Goal: Task Accomplishment & Management: Manage account settings

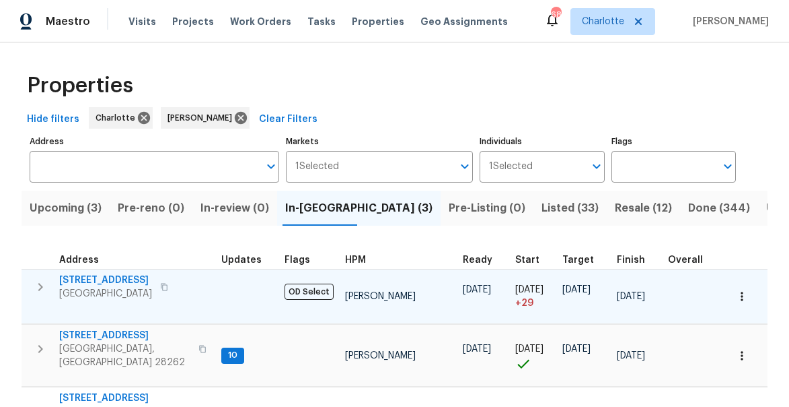
scroll to position [69, 0]
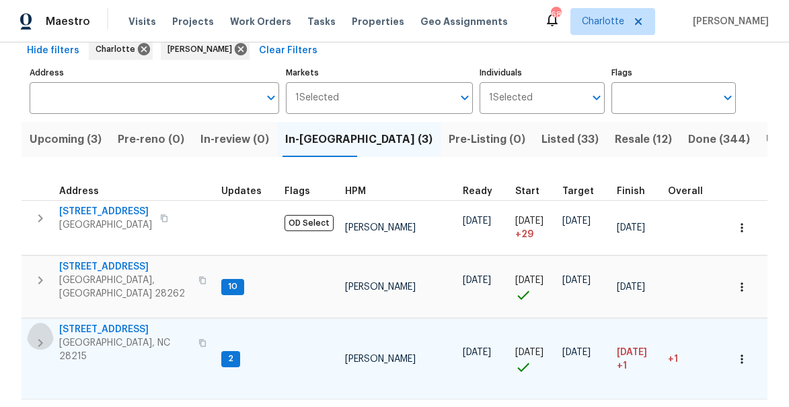
click at [39, 335] on icon "button" at bounding box center [40, 343] width 16 height 16
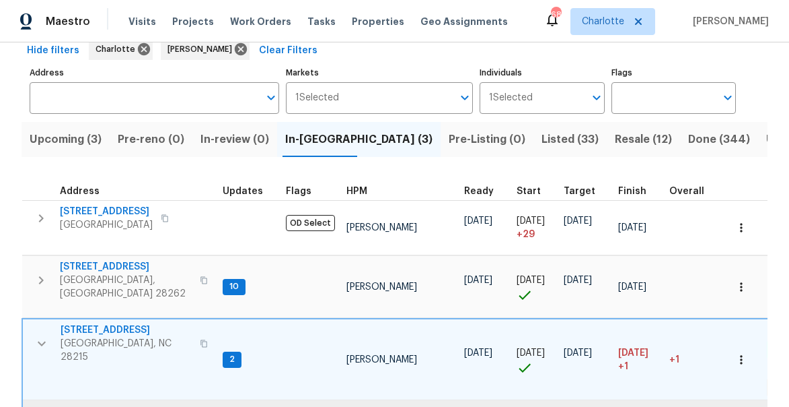
click at [116, 326] on span "[STREET_ADDRESS]" at bounding box center [126, 329] width 131 height 13
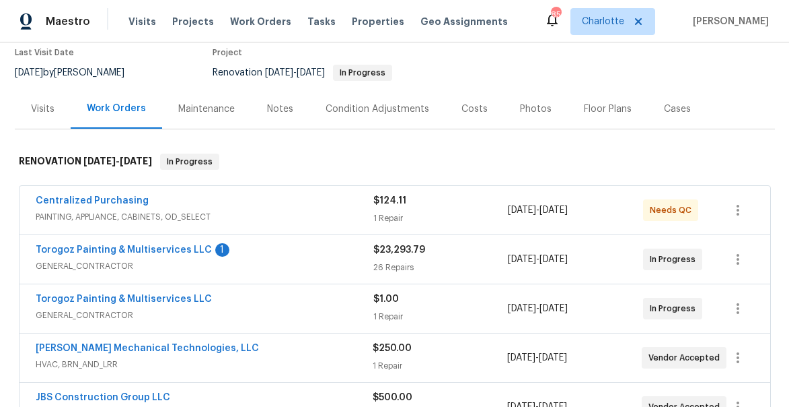
scroll to position [140, 0]
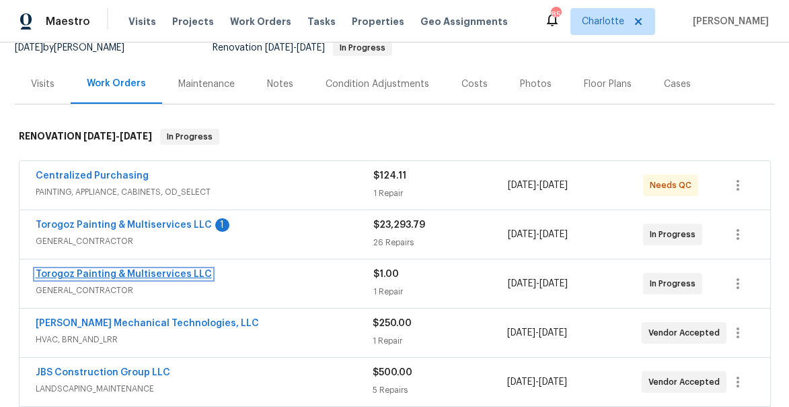
click at [147, 273] on link "Torogoz Painting & Multiservices LLC" at bounding box center [124, 273] width 176 height 9
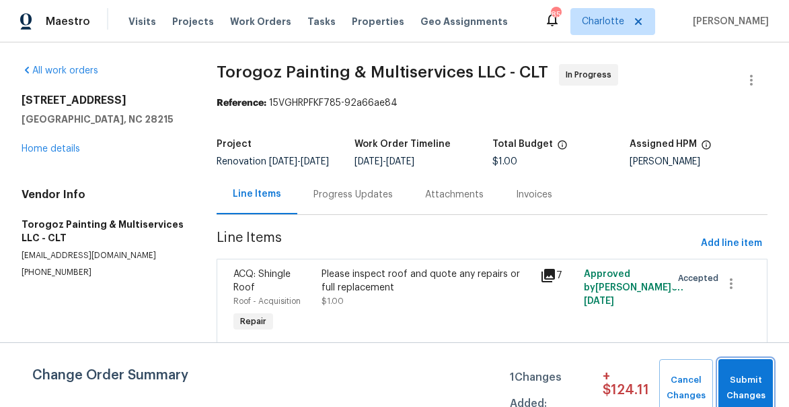
click at [738, 388] on span "Submit Changes" at bounding box center [746, 387] width 41 height 31
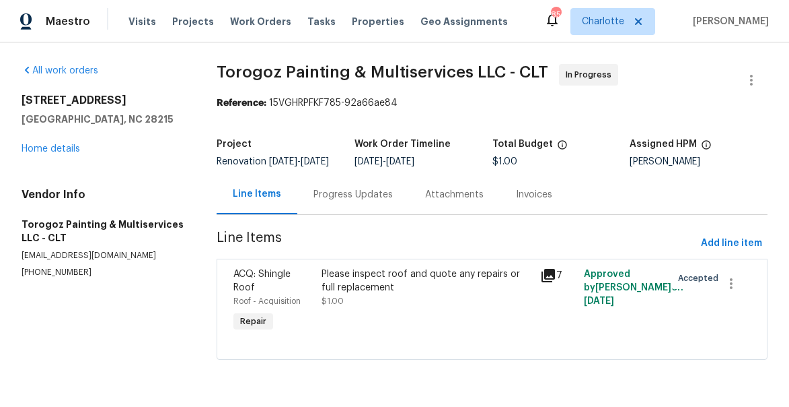
click at [376, 284] on div "Please inspect roof and quote any repairs or full replacement" at bounding box center [427, 280] width 211 height 27
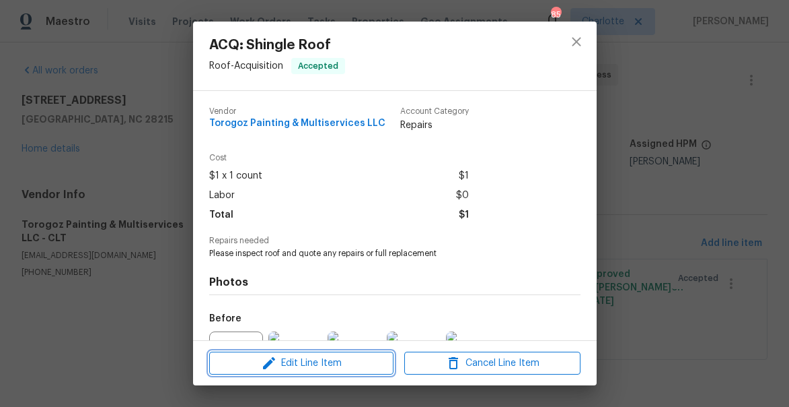
click at [334, 357] on span "Edit Line Item" at bounding box center [301, 363] width 176 height 17
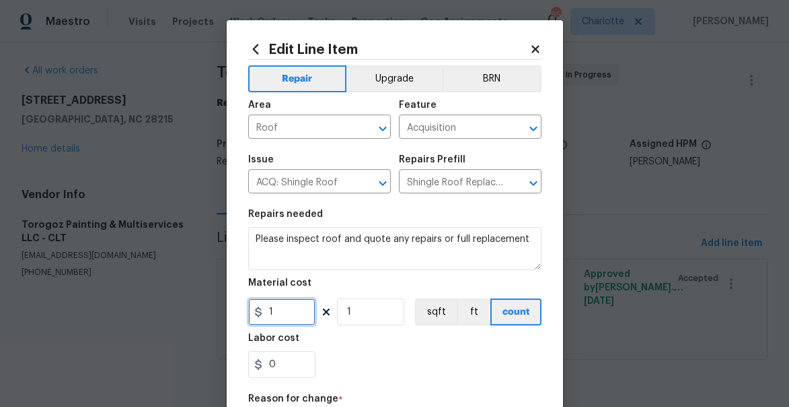
click at [296, 304] on input "1" at bounding box center [281, 311] width 67 height 27
type input "4500"
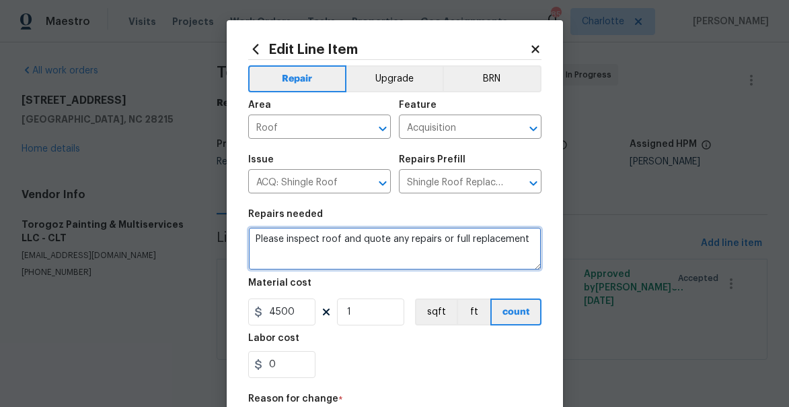
click at [327, 240] on textarea "Please inspect roof and quote any repairs or full replacement" at bounding box center [394, 248] width 293 height 43
click at [327, 240] on textarea "full" at bounding box center [394, 248] width 293 height 43
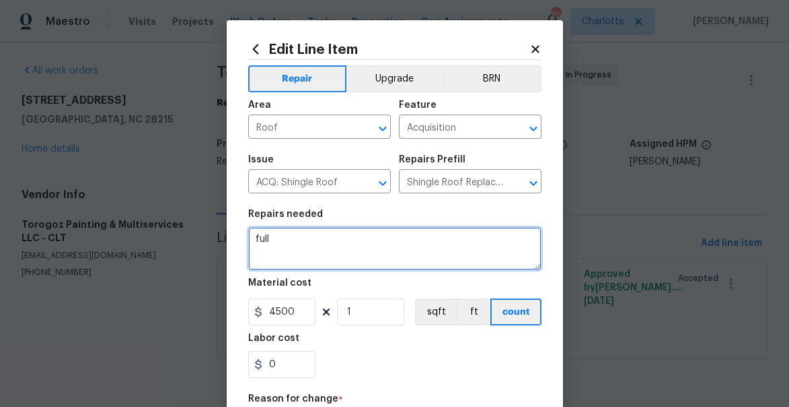
click at [327, 240] on textarea "full" at bounding box center [394, 248] width 293 height 43
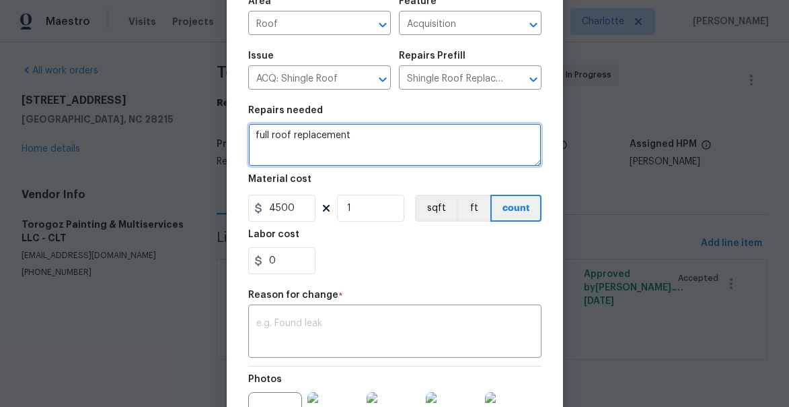
scroll to position [177, 0]
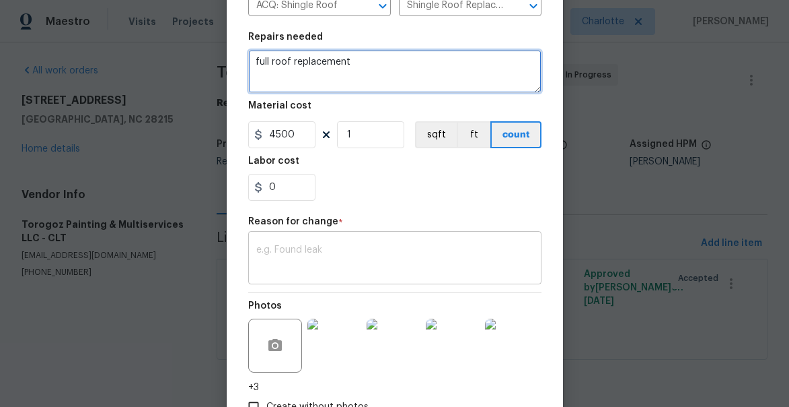
type textarea "full roof replacement"
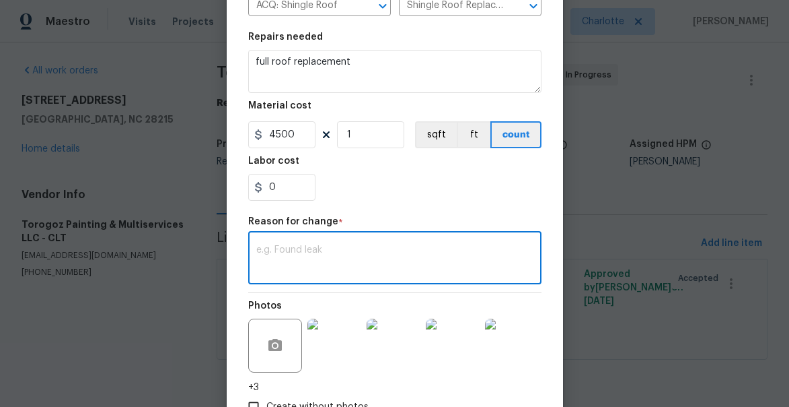
click at [333, 256] on textarea at bounding box center [394, 259] width 277 height 28
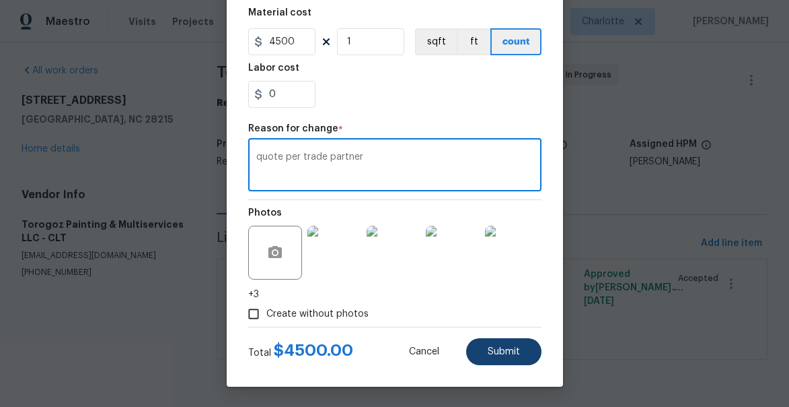
type textarea "quote per trade partner"
click at [493, 354] on span "Submit" at bounding box center [504, 352] width 32 height 10
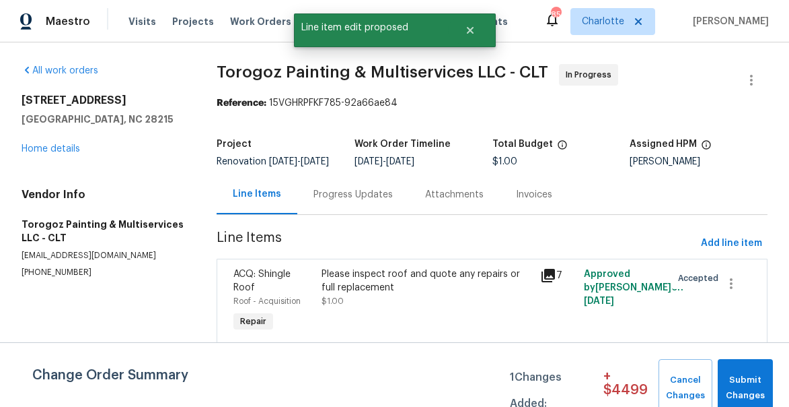
scroll to position [0, 0]
click at [742, 381] on span "Submit Changes" at bounding box center [746, 387] width 42 height 31
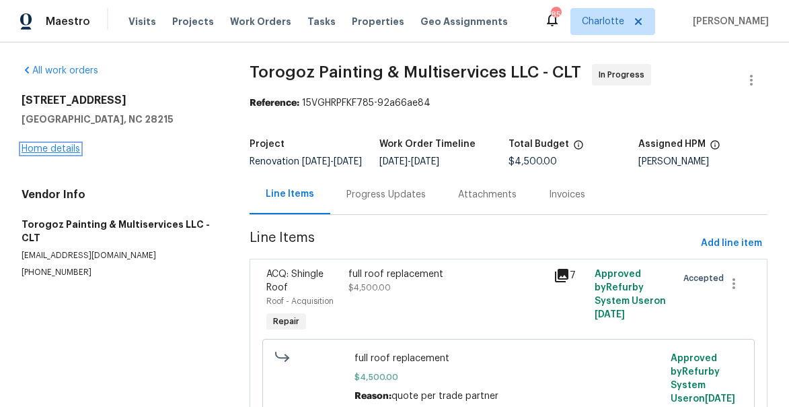
click at [31, 146] on link "Home details" at bounding box center [51, 148] width 59 height 9
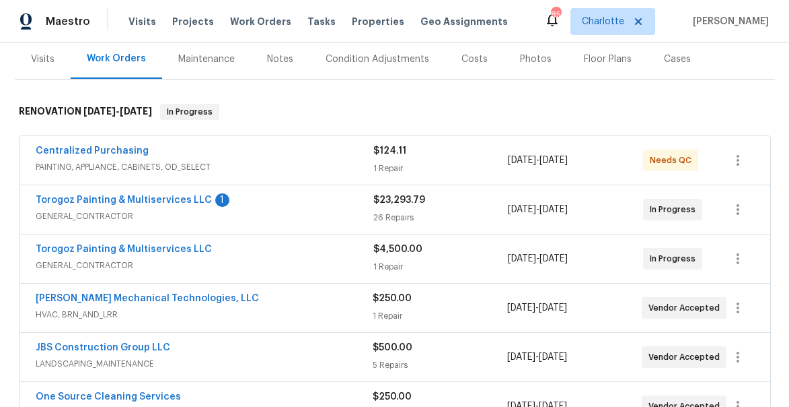
scroll to position [258, 0]
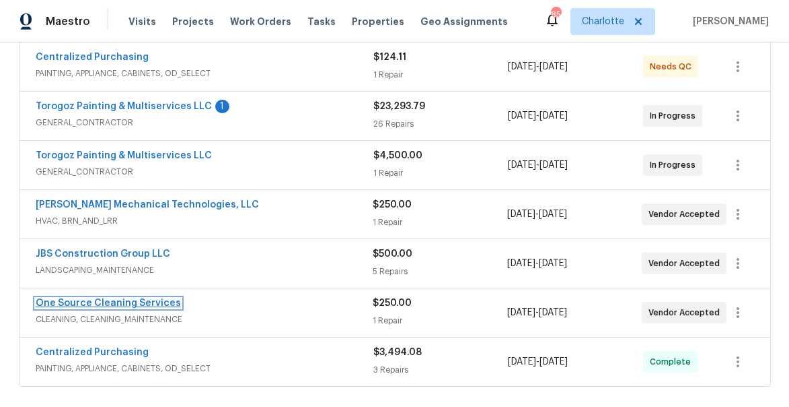
click at [89, 307] on link "One Source Cleaning Services" at bounding box center [108, 302] width 145 height 9
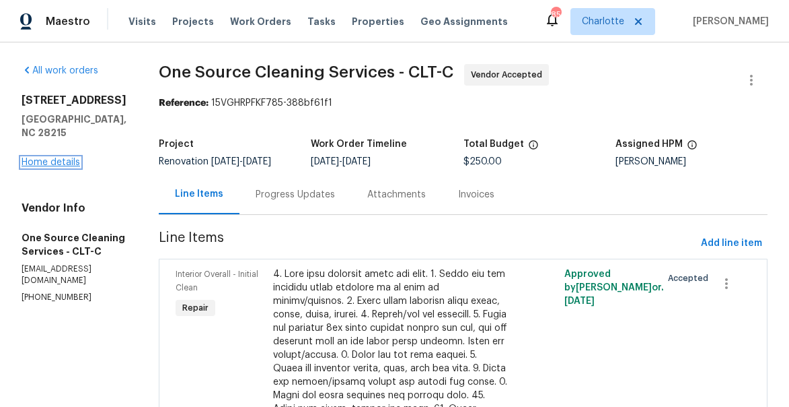
click at [44, 163] on link "Home details" at bounding box center [51, 161] width 59 height 9
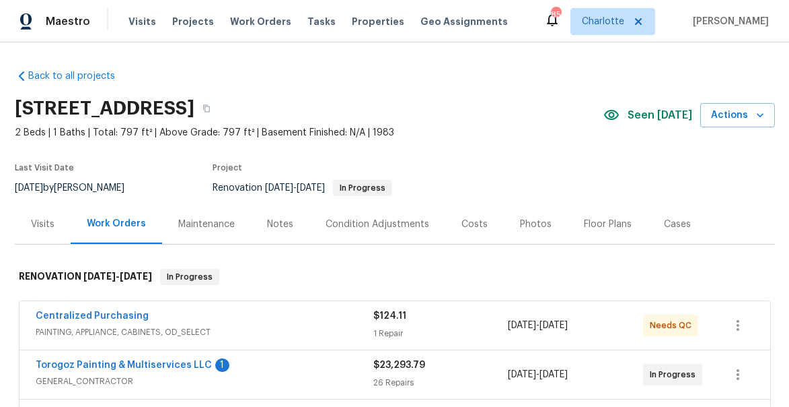
click at [277, 222] on div "Notes" at bounding box center [280, 223] width 26 height 13
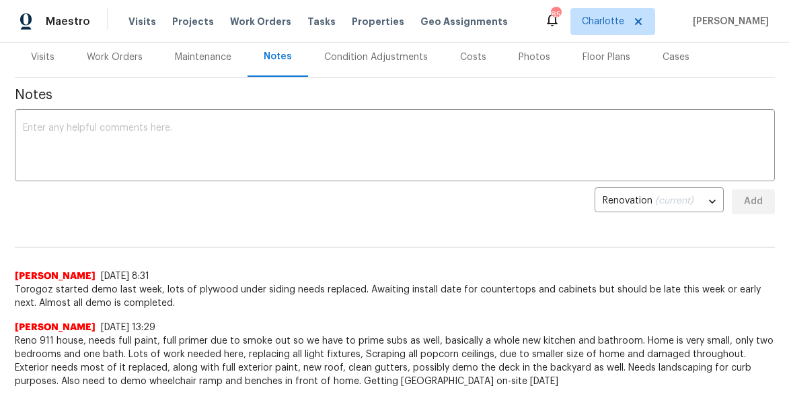
scroll to position [150, 0]
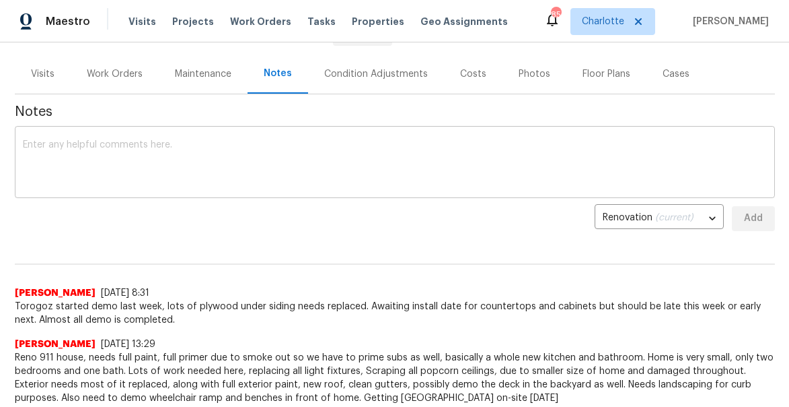
click at [238, 181] on textarea at bounding box center [395, 163] width 744 height 47
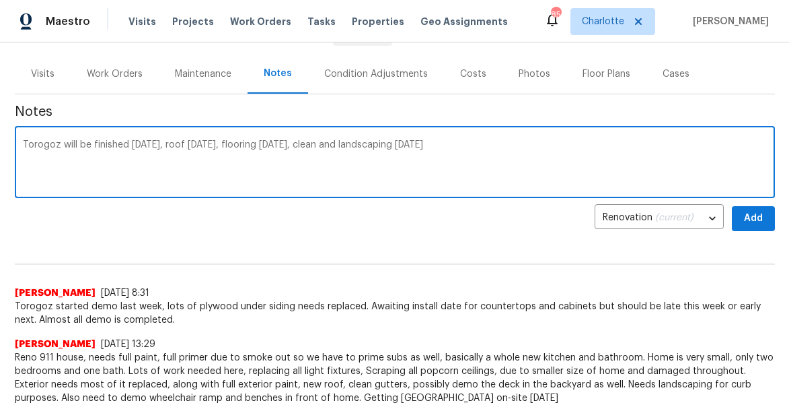
type textarea "Torogoz will be finished [DATE], roof [DATE], flooring [DATE], clean and landsc…"
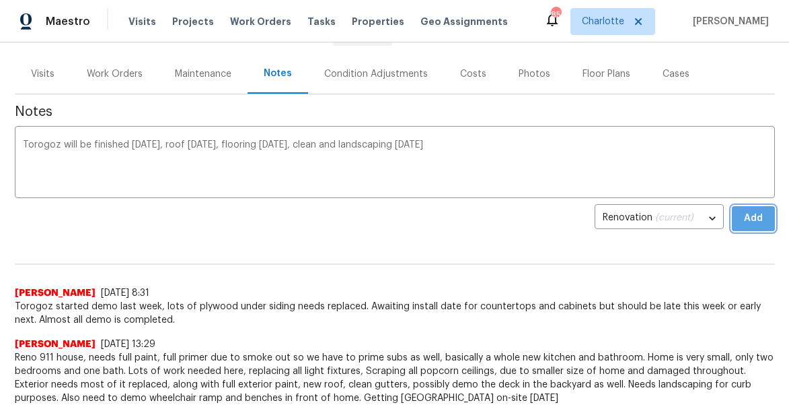
click at [766, 227] on button "Add" at bounding box center [753, 218] width 43 height 25
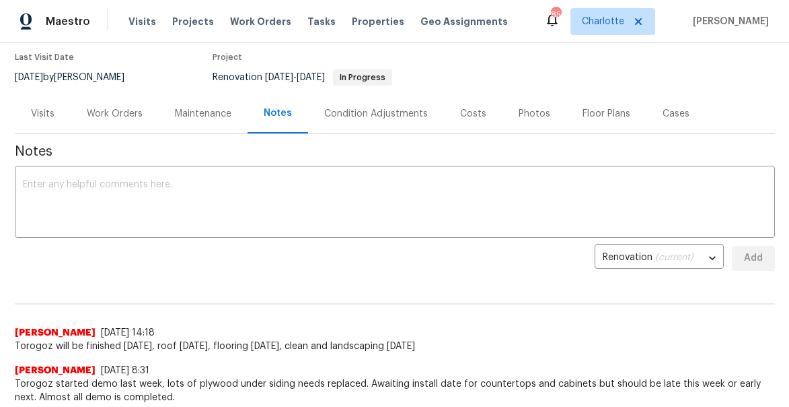
scroll to position [6, 0]
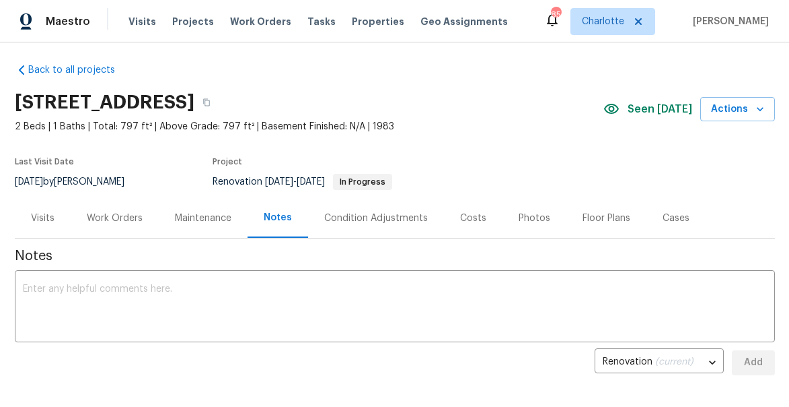
click at [109, 213] on div "Work Orders" at bounding box center [115, 217] width 56 height 13
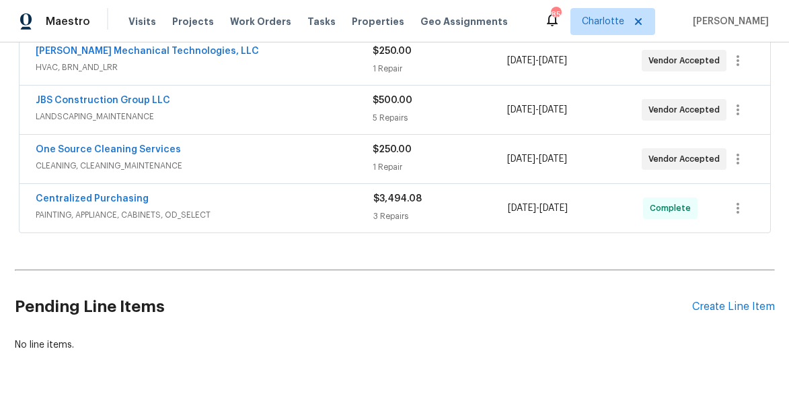
scroll to position [448, 0]
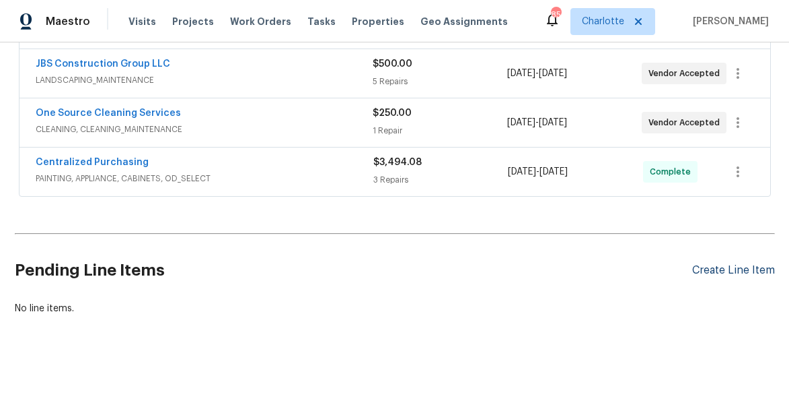
click at [715, 269] on div "Create Line Item" at bounding box center [734, 270] width 83 height 13
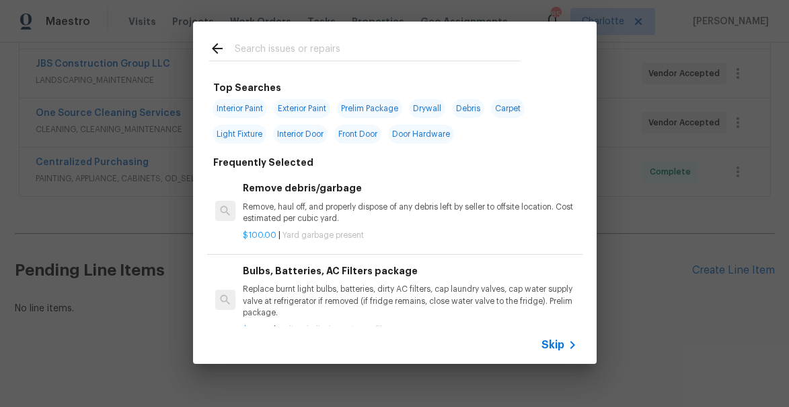
click at [249, 56] on input "text" at bounding box center [377, 50] width 285 height 20
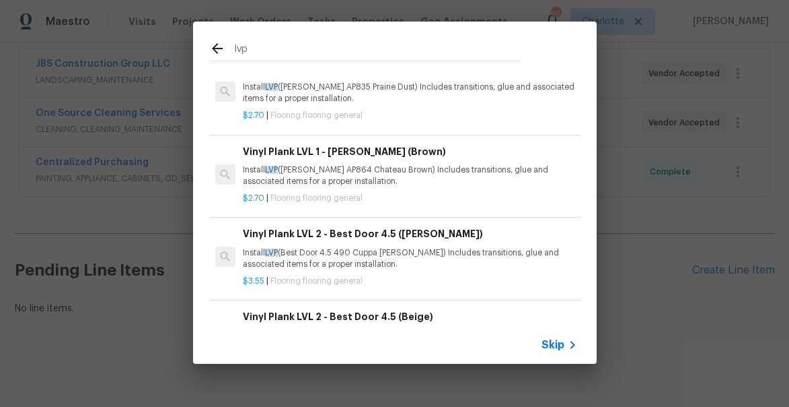
scroll to position [54, 0]
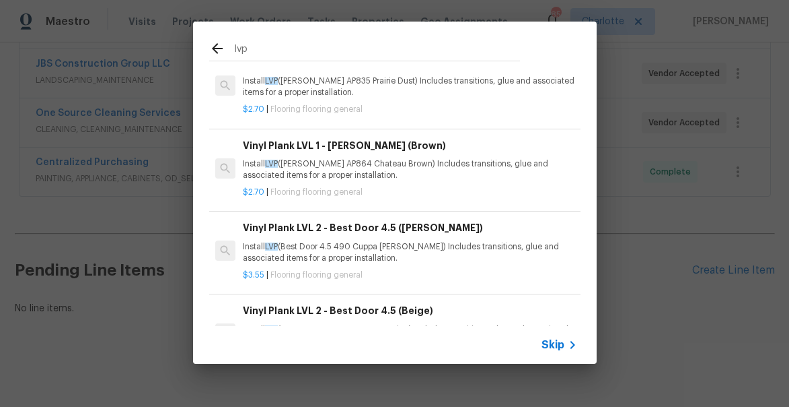
type input "lvp"
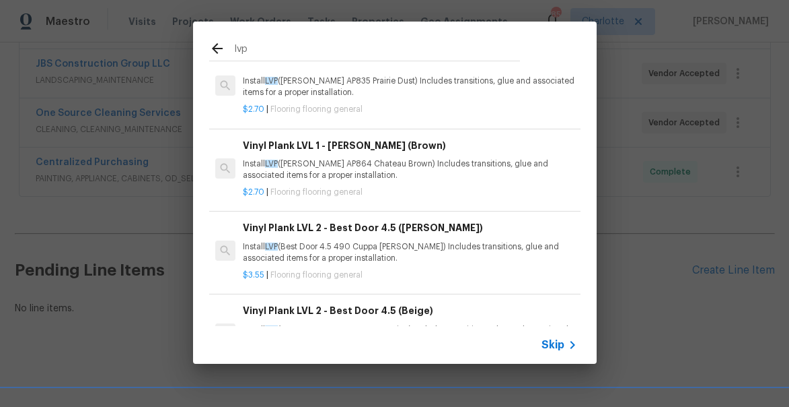
click at [332, 171] on p "Install LVP ([PERSON_NAME] AP864 Chateau Brown) Includes transitions, glue and …" at bounding box center [410, 169] width 334 height 23
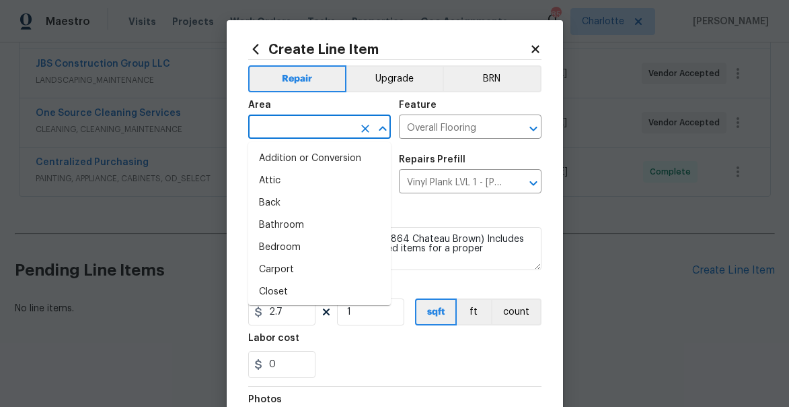
click at [293, 129] on input "text" at bounding box center [300, 128] width 105 height 21
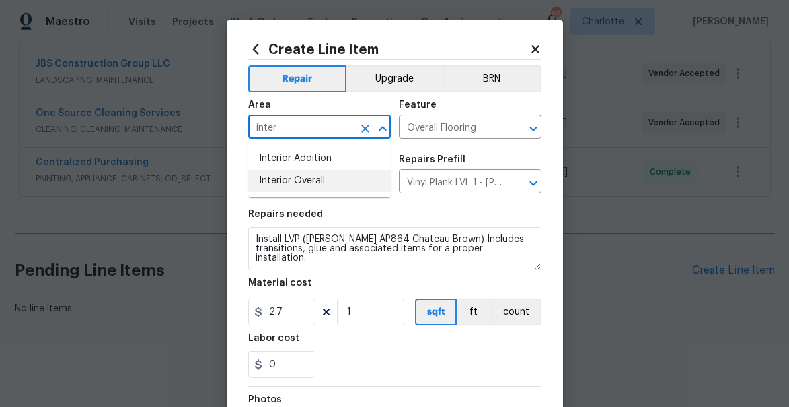
click at [295, 174] on li "Interior Overall" at bounding box center [319, 181] width 143 height 22
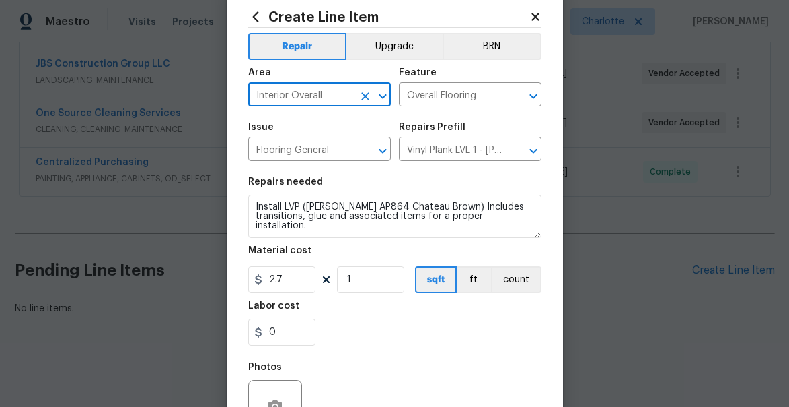
scroll to position [41, 0]
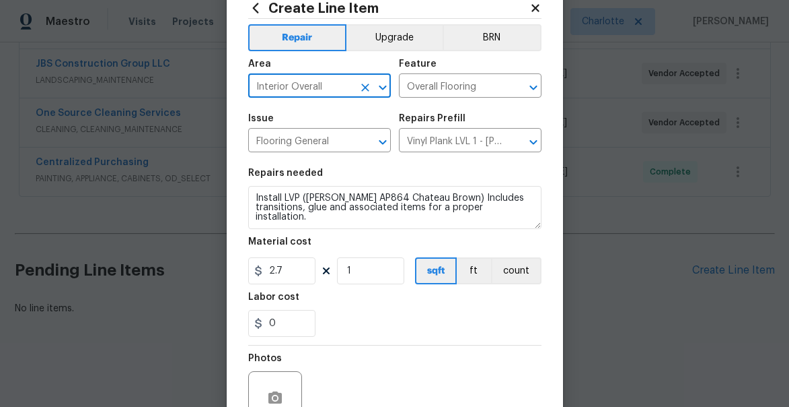
type input "Interior Overall"
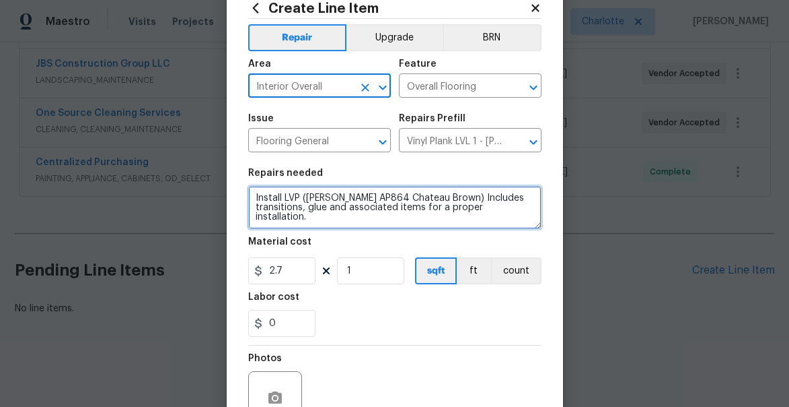
click at [256, 197] on textarea "Install LVP ([PERSON_NAME] AP864 Chateau Brown) Includes transitions, glue and …" at bounding box center [394, 207] width 293 height 43
click at [311, 195] on textarea "Install LVP ([PERSON_NAME] AP864 Chateau Brown) Includes transitions, glue and …" at bounding box center [394, 207] width 293 height 43
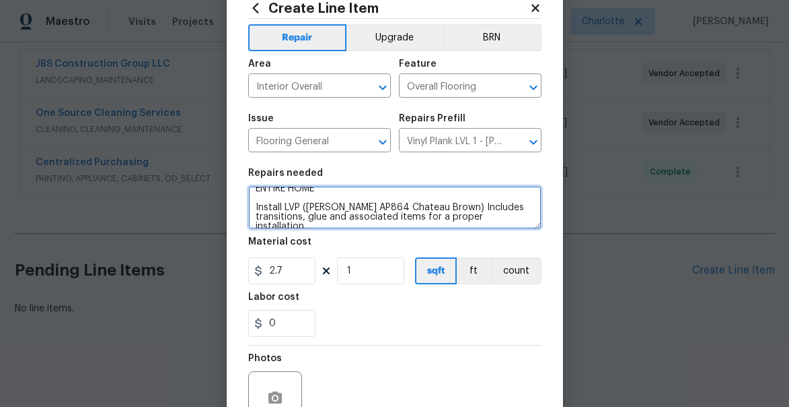
scroll to position [174, 0]
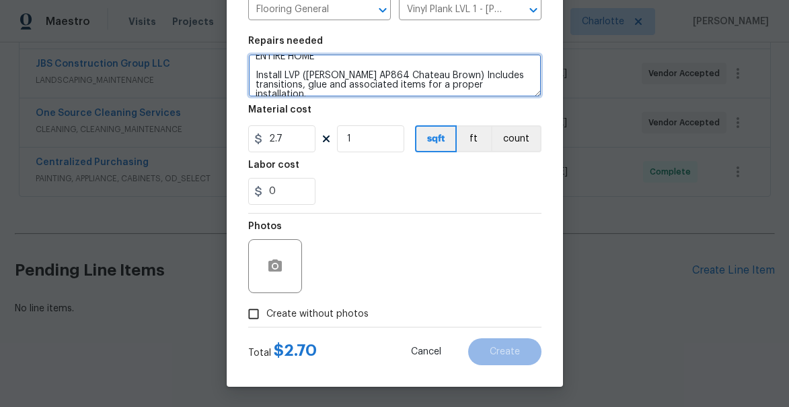
type textarea "ENTIRE HOME Install LVP ([PERSON_NAME] AP864 Chateau Brown) Includes transition…"
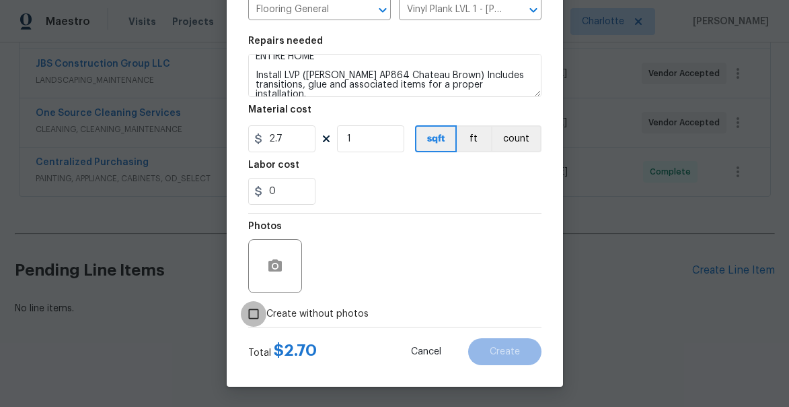
click at [257, 315] on input "Create without photos" at bounding box center [254, 314] width 26 height 26
checkbox input "true"
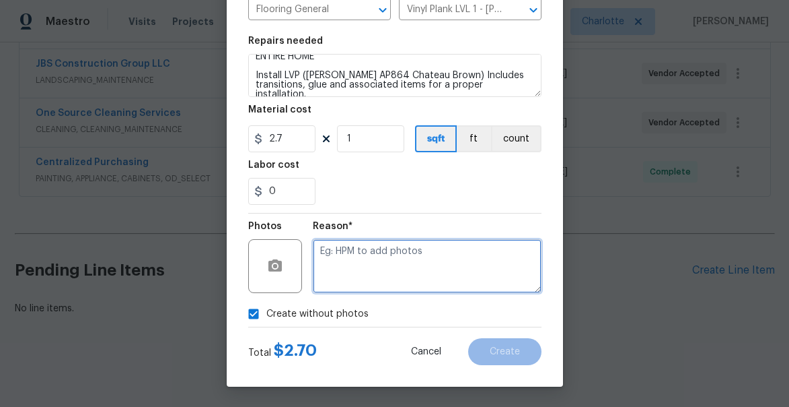
click at [429, 255] on textarea at bounding box center [427, 266] width 229 height 54
type textarea "WILL ADD LATER"
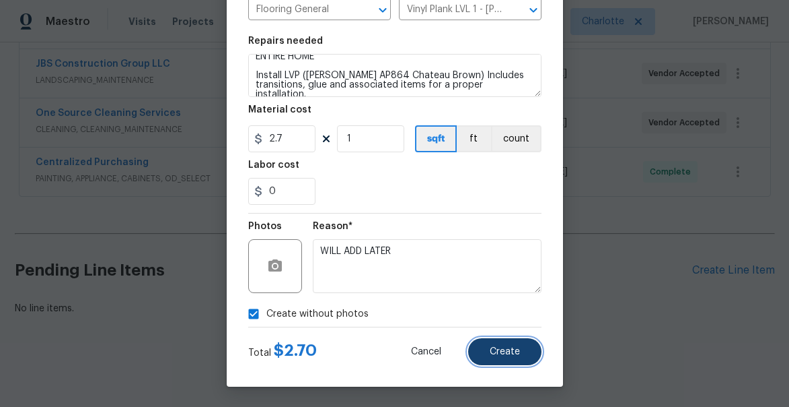
click at [510, 355] on span "Create" at bounding box center [505, 352] width 30 height 10
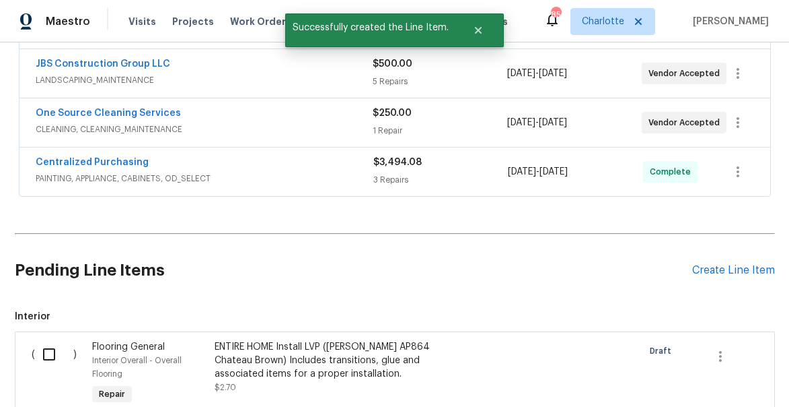
click at [50, 355] on input "checkbox" at bounding box center [54, 354] width 38 height 28
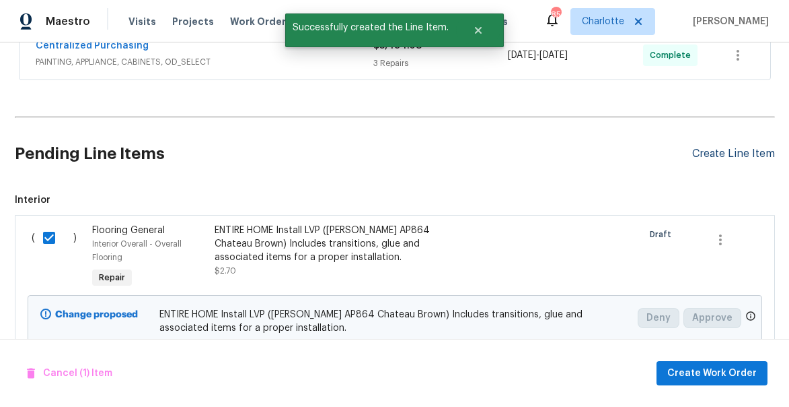
scroll to position [569, 0]
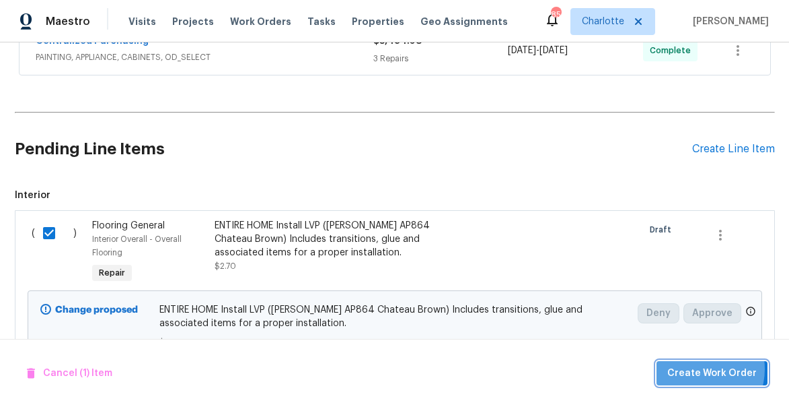
click at [702, 368] on span "Create Work Order" at bounding box center [713, 373] width 90 height 17
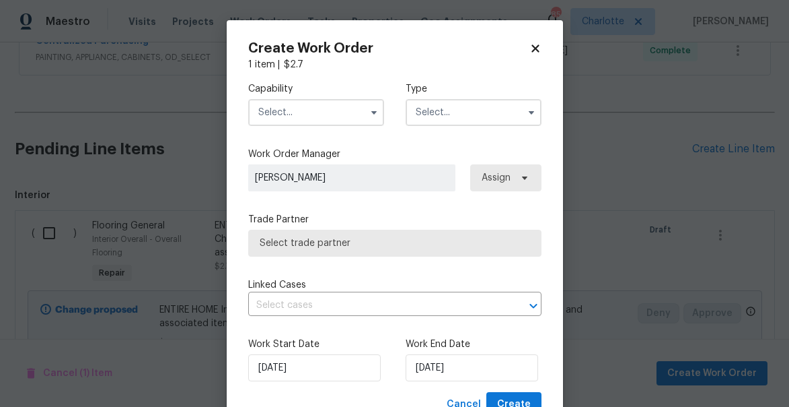
checkbox input "false"
click at [286, 117] on input "text" at bounding box center [316, 112] width 136 height 27
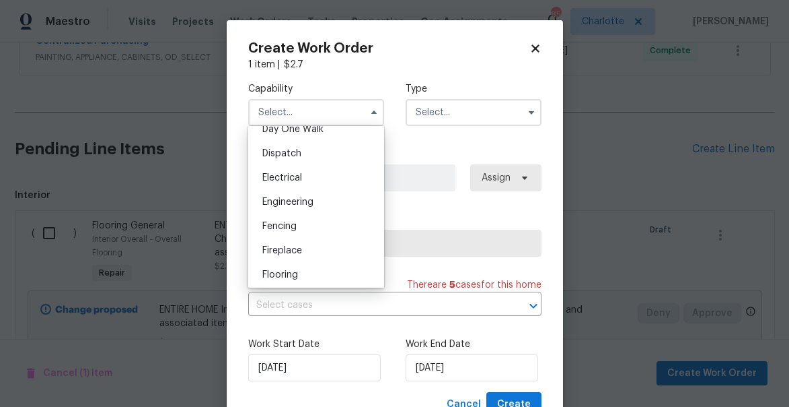
scroll to position [399, 0]
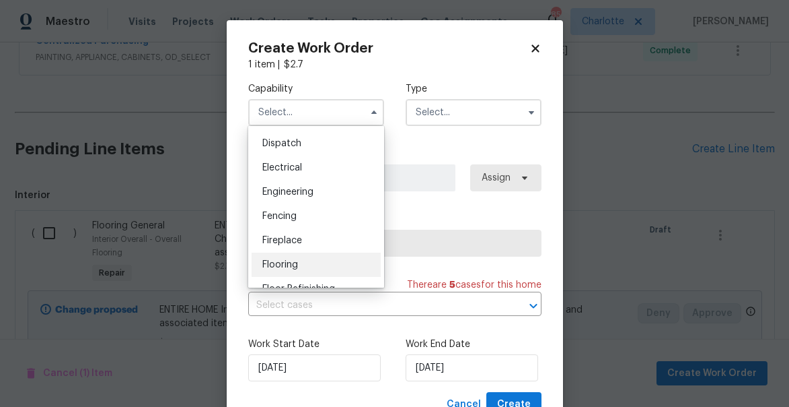
click at [294, 259] on div "Flooring" at bounding box center [316, 264] width 129 height 24
type input "Flooring"
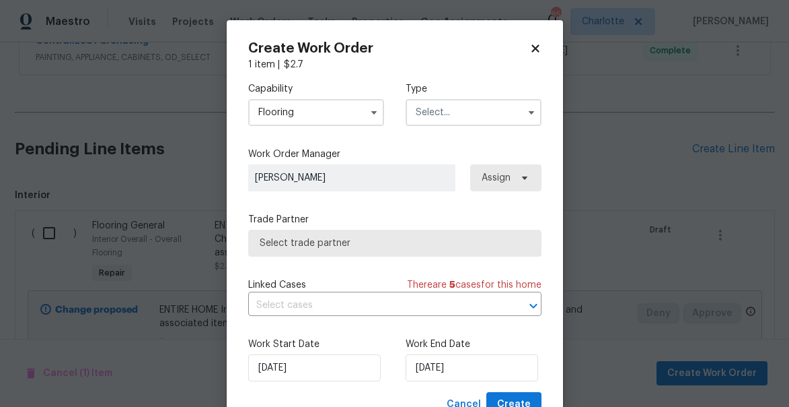
click at [456, 117] on input "text" at bounding box center [474, 112] width 136 height 27
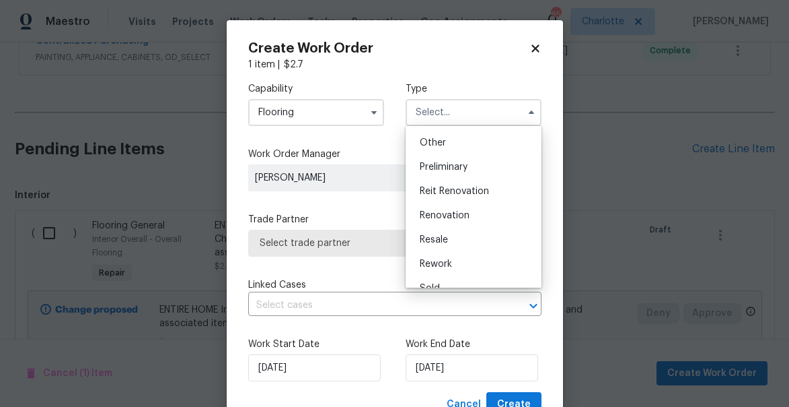
scroll to position [275, 0]
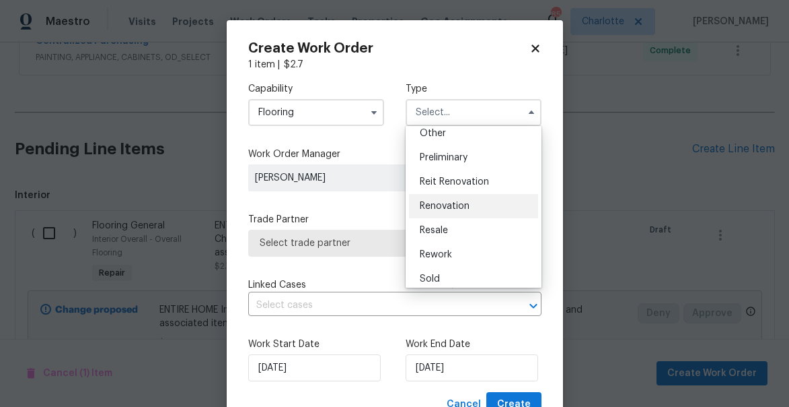
click at [445, 207] on span "Renovation" at bounding box center [445, 205] width 50 height 9
type input "Renovation"
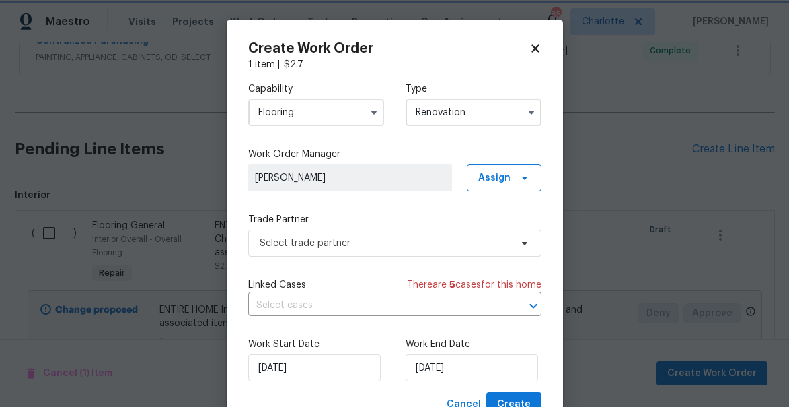
scroll to position [0, 0]
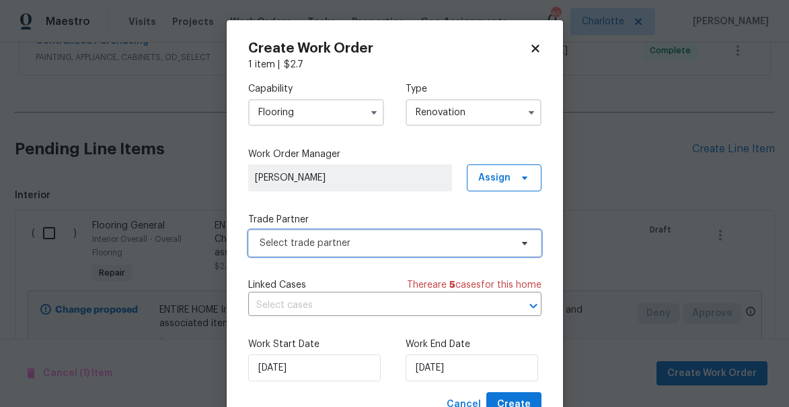
click at [312, 244] on span "Select trade partner" at bounding box center [385, 242] width 251 height 13
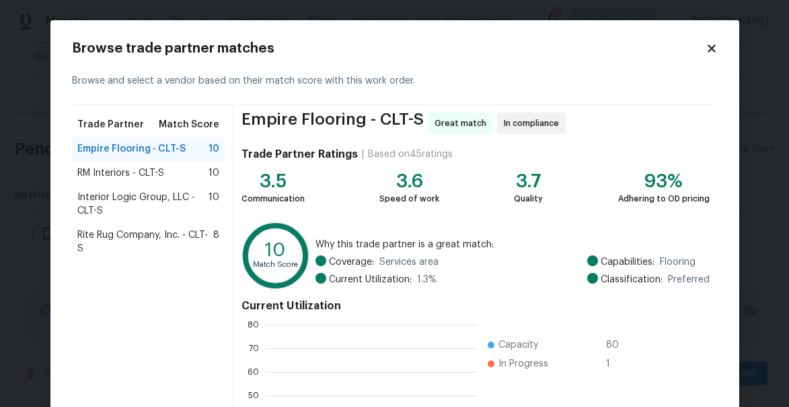
scroll to position [188, 211]
click at [110, 232] on span "Rite Rug Company, Inc. - CLT-S" at bounding box center [145, 241] width 137 height 27
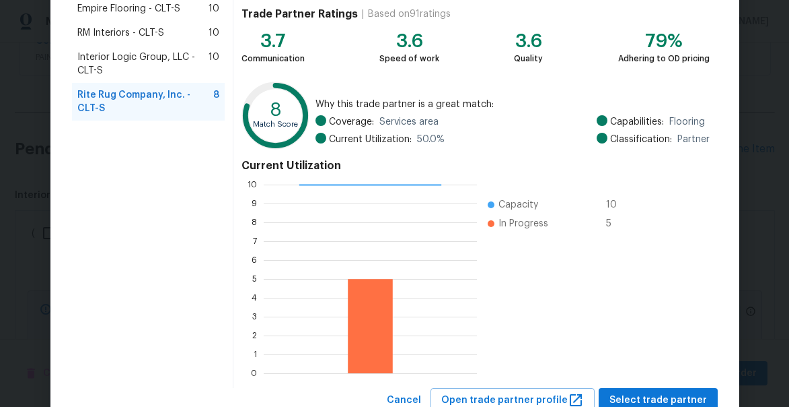
scroll to position [187, 0]
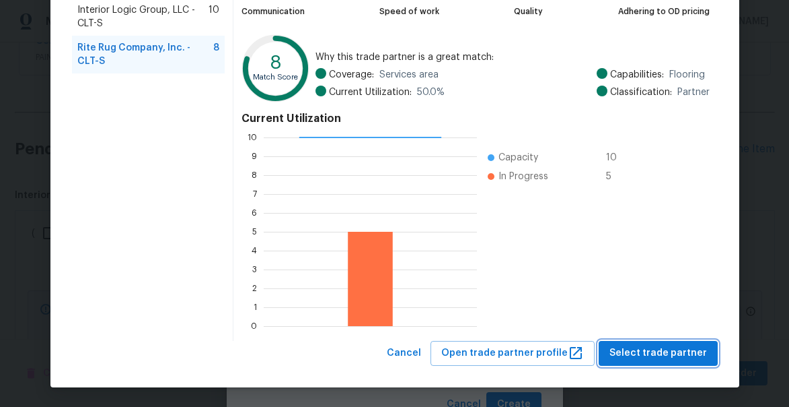
click at [650, 347] on span "Select trade partner" at bounding box center [659, 353] width 98 height 17
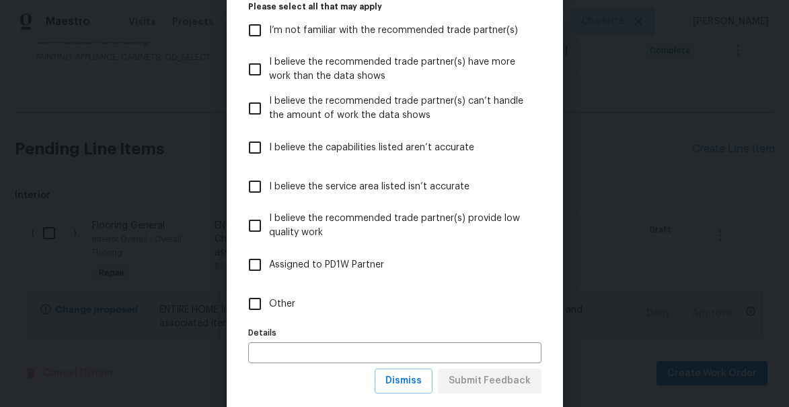
scroll to position [127, 0]
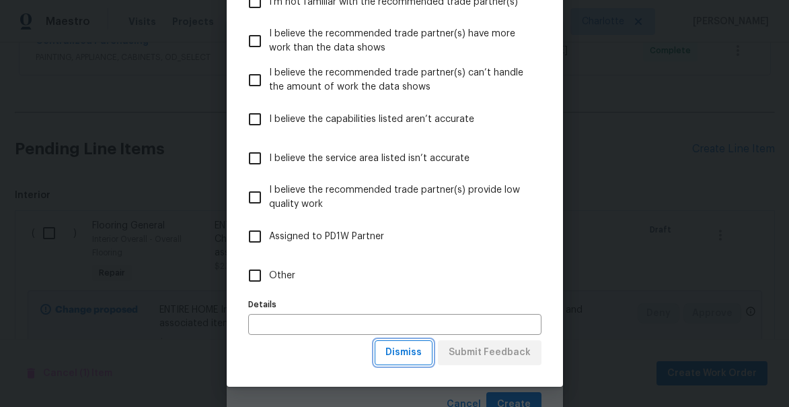
click at [407, 349] on span "Dismiss" at bounding box center [404, 352] width 36 height 17
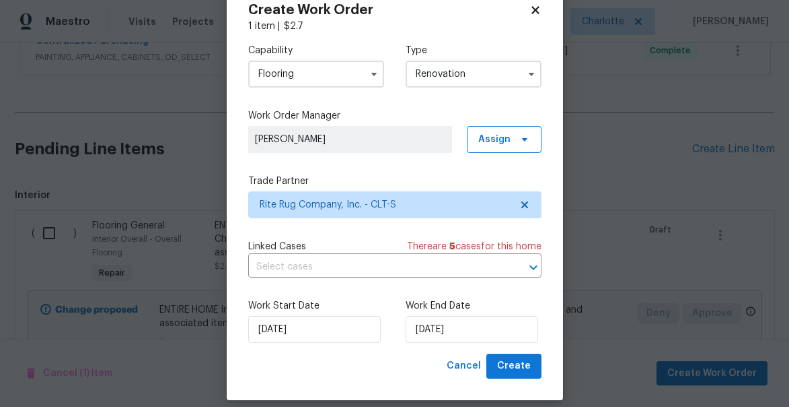
scroll to position [52, 0]
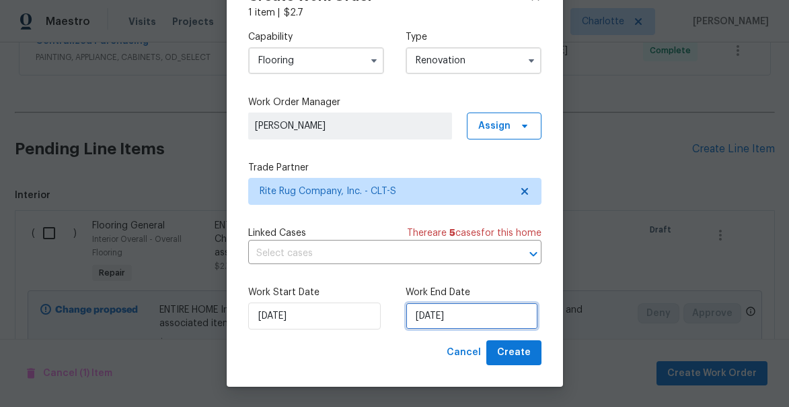
click at [472, 315] on input "[DATE]" at bounding box center [472, 315] width 133 height 27
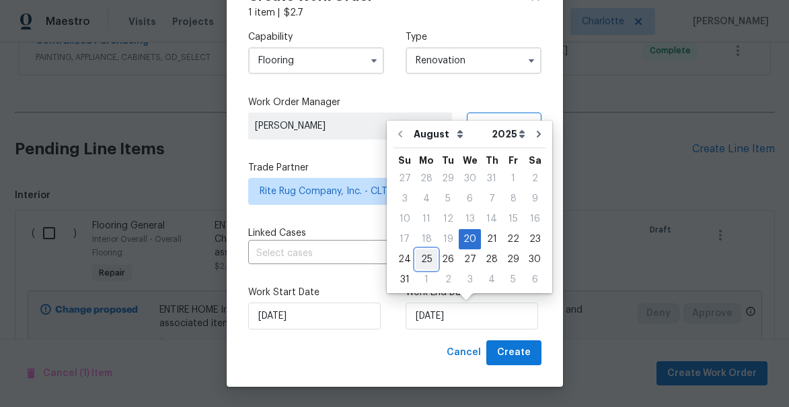
click at [428, 257] on div "25" at bounding box center [427, 259] width 22 height 19
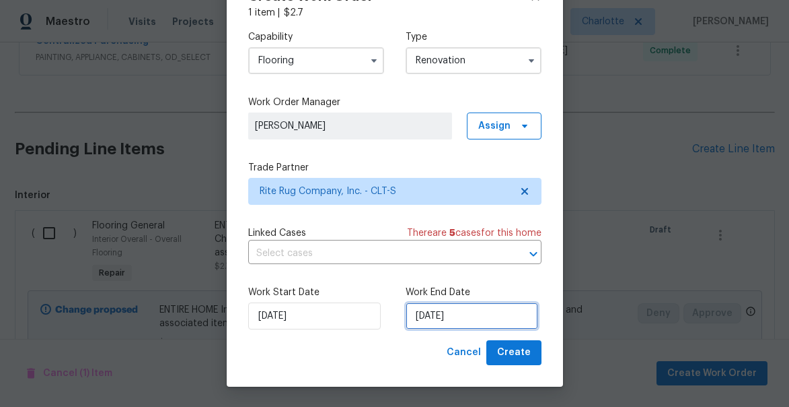
click at [464, 312] on input "[DATE]" at bounding box center [472, 315] width 133 height 27
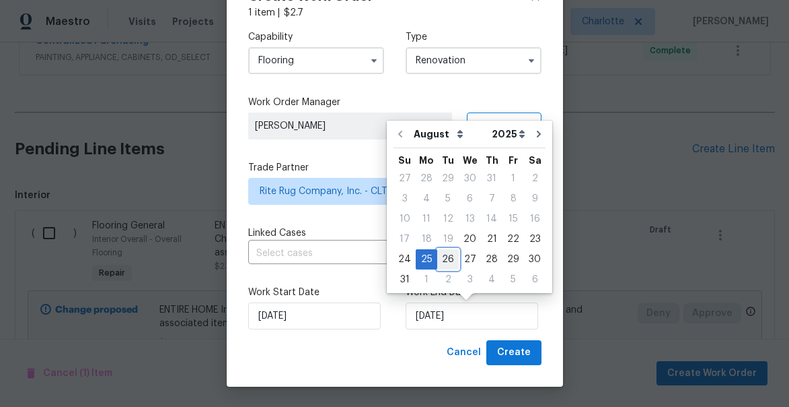
click at [444, 258] on div "26" at bounding box center [448, 259] width 22 height 19
type input "8/26/2025"
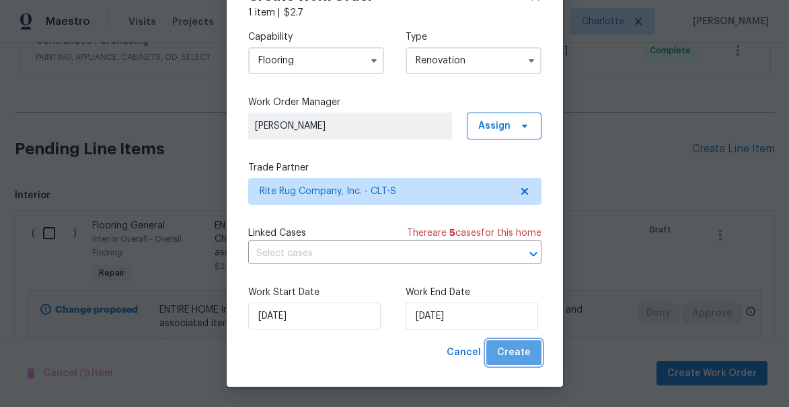
click at [518, 351] on span "Create" at bounding box center [514, 352] width 34 height 17
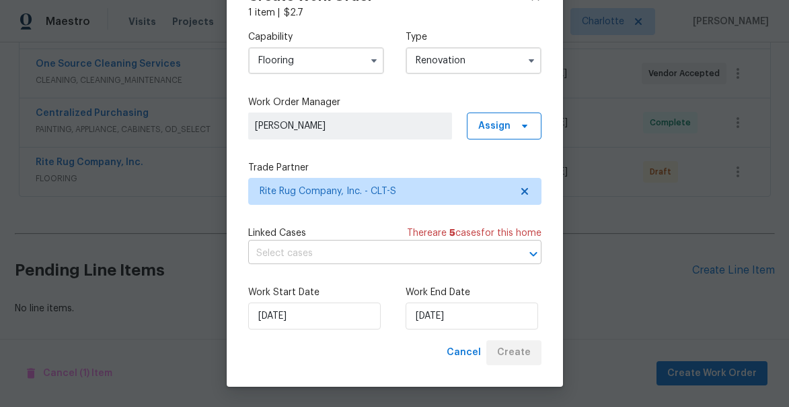
scroll to position [497, 0]
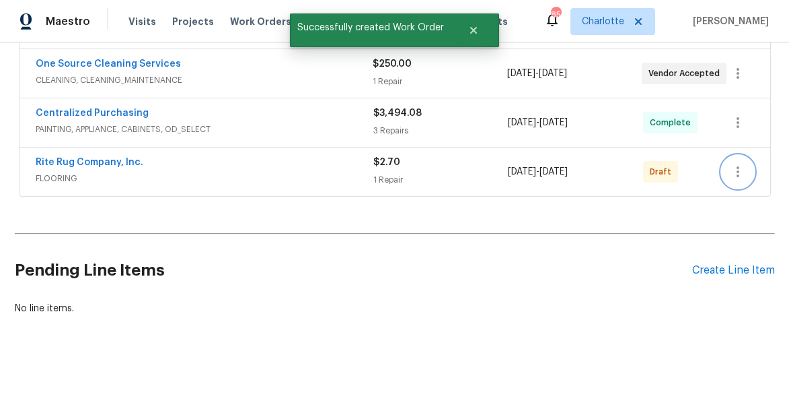
click at [741, 167] on icon "button" at bounding box center [738, 172] width 16 height 16
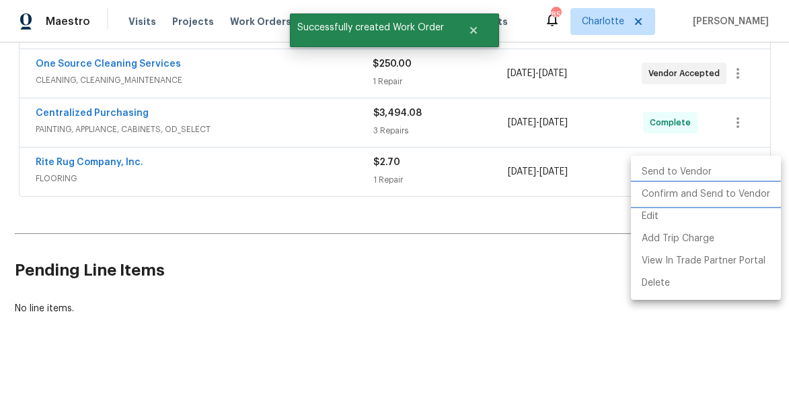
click at [709, 192] on li "Confirm and Send to Vendor" at bounding box center [706, 194] width 150 height 22
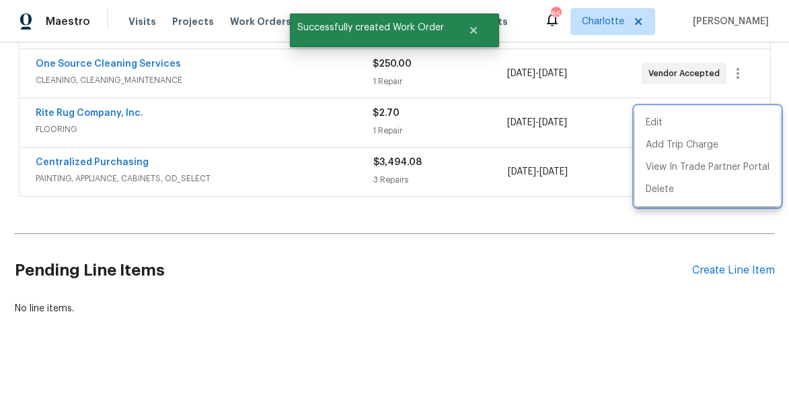
click at [382, 279] on div at bounding box center [394, 203] width 789 height 407
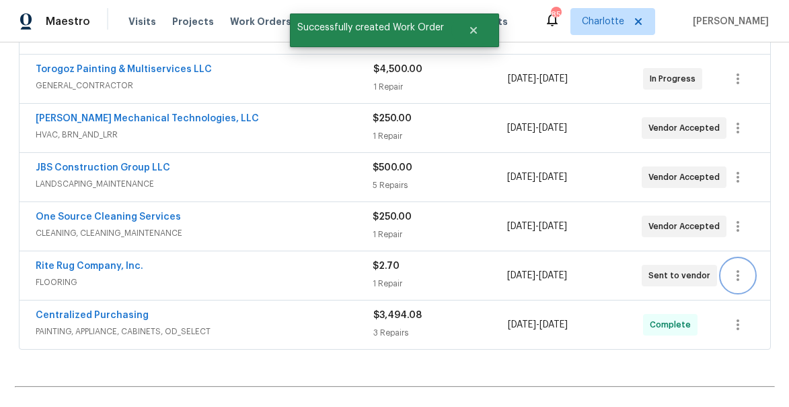
scroll to position [329, 0]
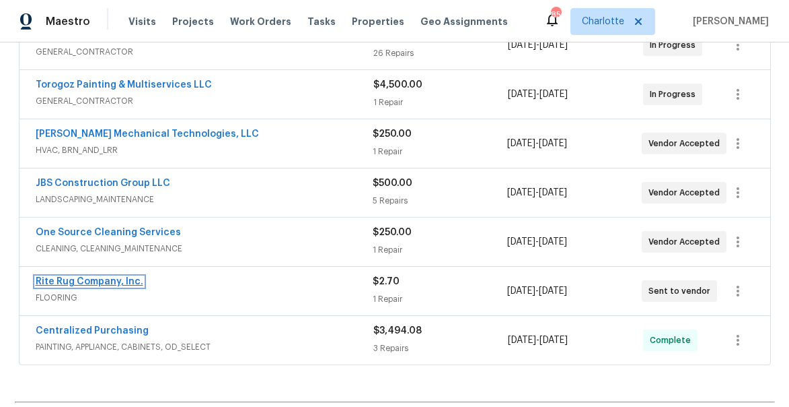
click at [73, 281] on link "Rite Rug Company, Inc." at bounding box center [90, 281] width 108 height 9
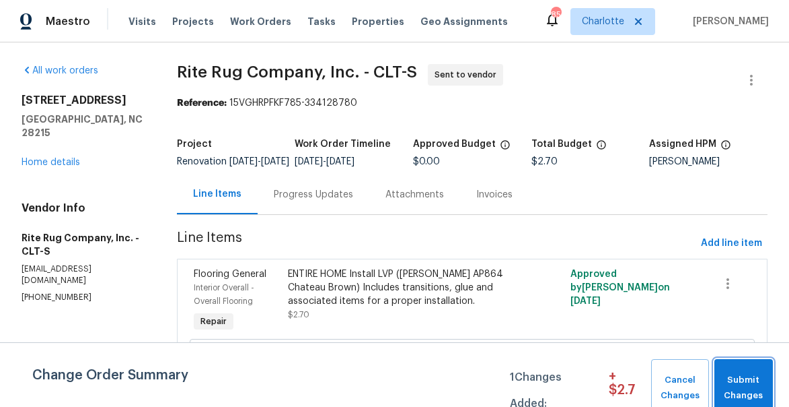
click at [740, 383] on span "Submit Changes" at bounding box center [744, 387] width 45 height 31
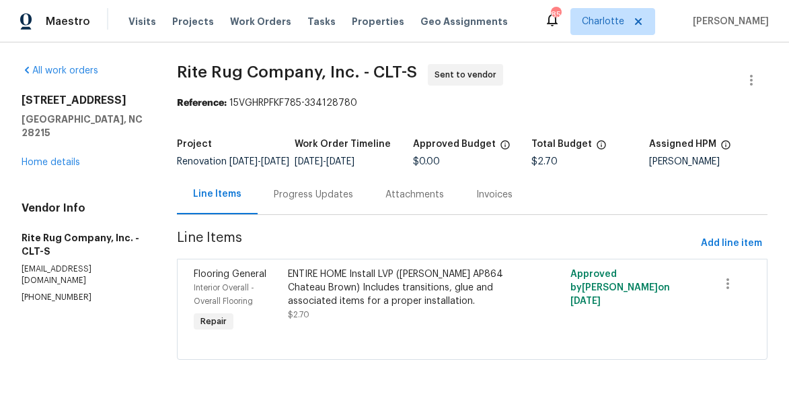
click at [305, 201] on div "Progress Updates" at bounding box center [313, 194] width 79 height 13
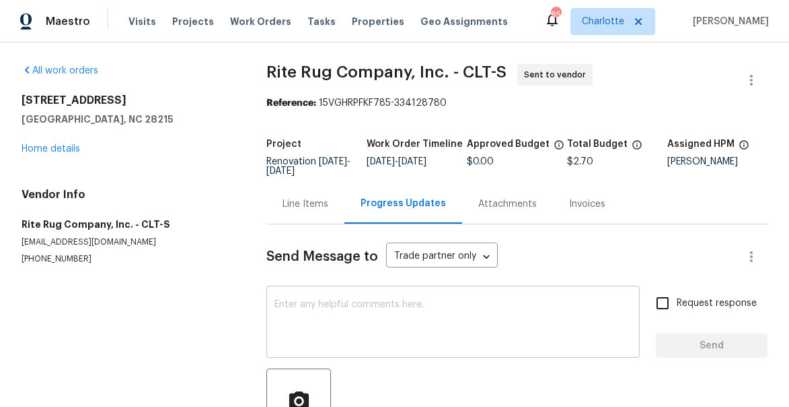
click at [311, 303] on textarea at bounding box center [453, 323] width 357 height 47
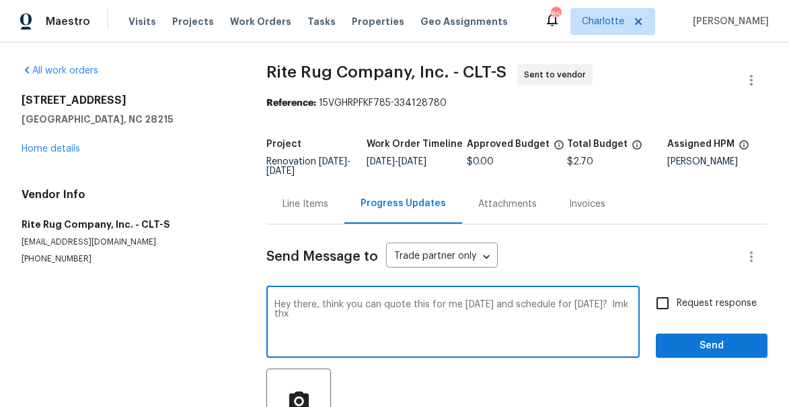
type textarea "Hey there, think you can quote this for me tomorrow and schedule for Saturday? …"
click at [664, 304] on input "Request response" at bounding box center [663, 303] width 28 height 28
checkbox input "true"
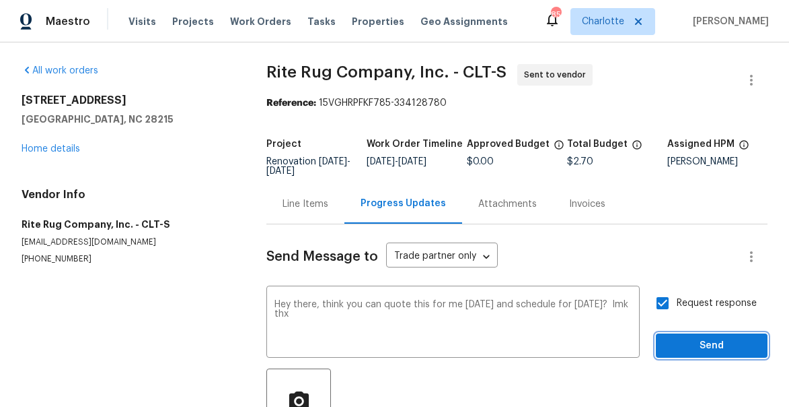
click at [710, 347] on span "Send" at bounding box center [712, 345] width 90 height 17
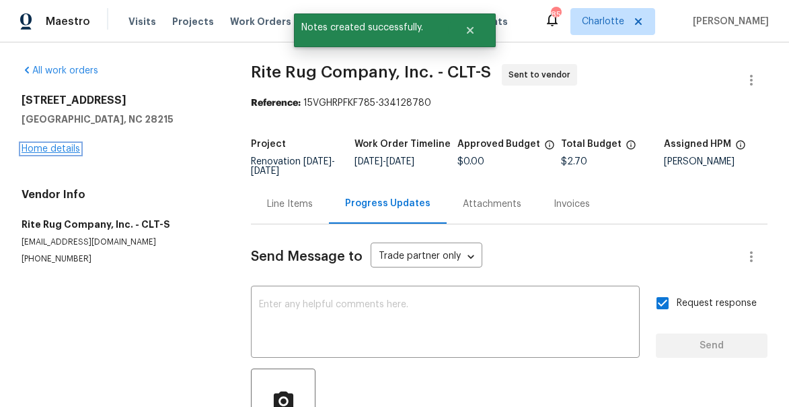
click at [52, 152] on link "Home details" at bounding box center [51, 148] width 59 height 9
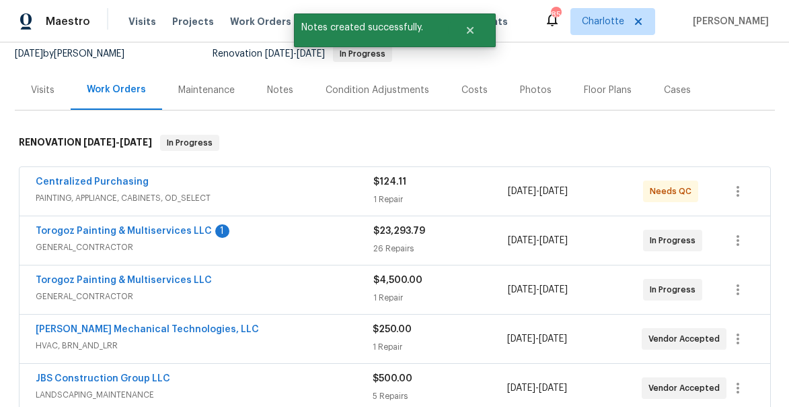
scroll to position [165, 0]
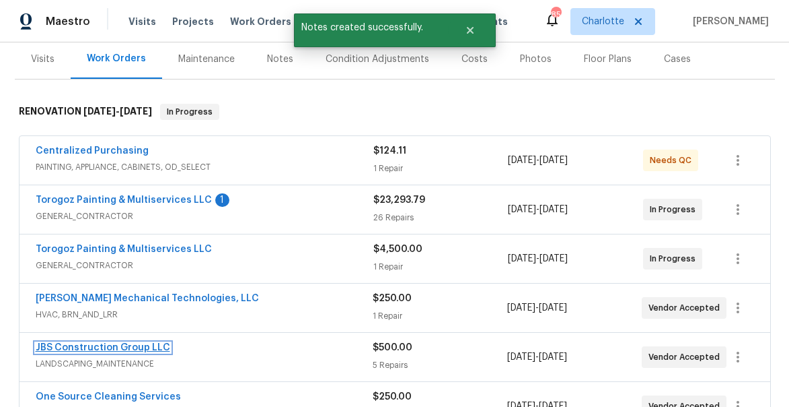
click at [86, 349] on link "JBS Construction Group LLC" at bounding box center [103, 347] width 135 height 9
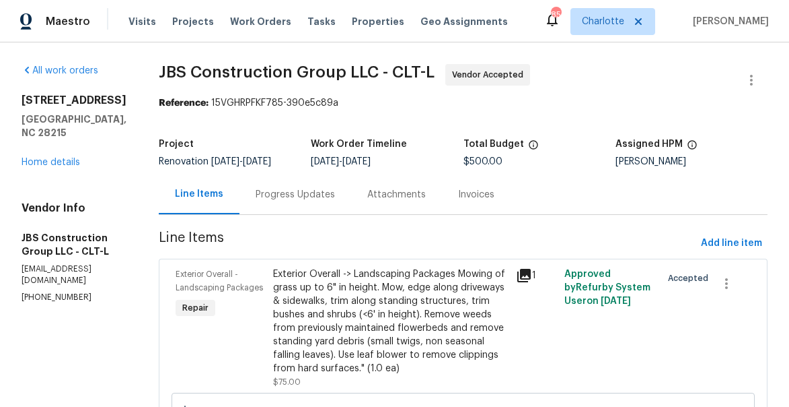
click at [325, 201] on div "Progress Updates" at bounding box center [295, 194] width 79 height 13
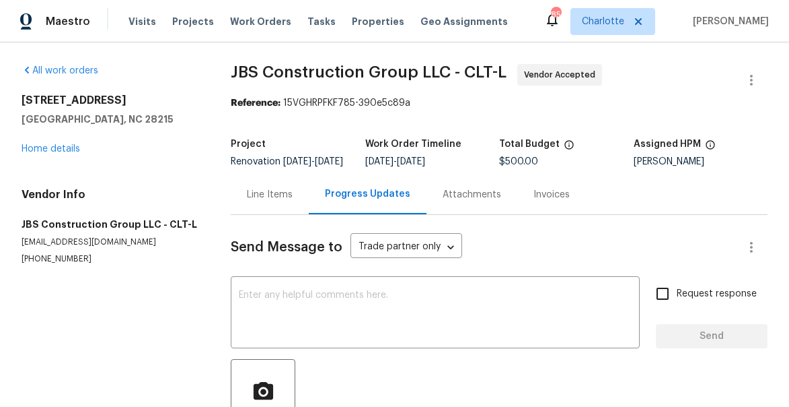
click at [283, 201] on div "Line Items" at bounding box center [270, 194] width 46 height 13
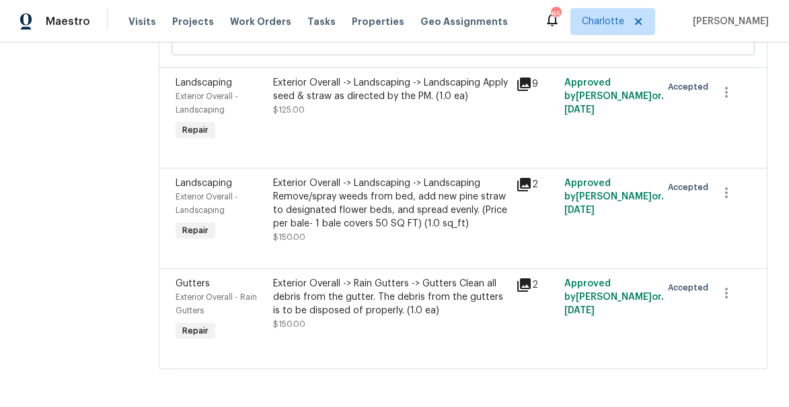
scroll to position [520, 0]
click at [728, 298] on icon "button" at bounding box center [727, 293] width 16 height 16
click at [728, 290] on li "Cancel" at bounding box center [740, 292] width 52 height 22
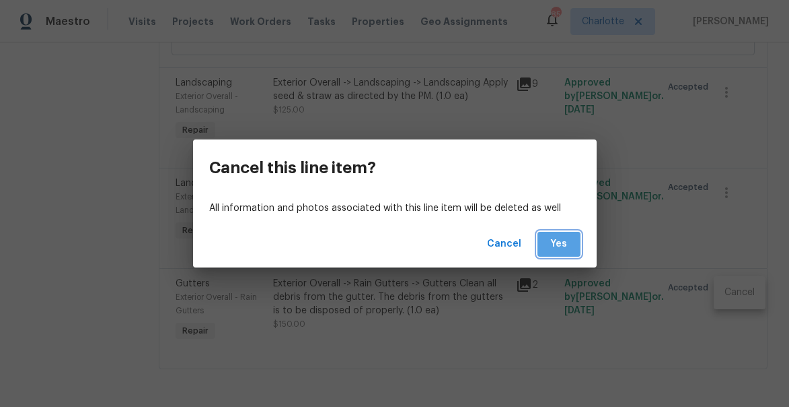
click at [557, 246] on span "Yes" at bounding box center [560, 244] width 22 height 17
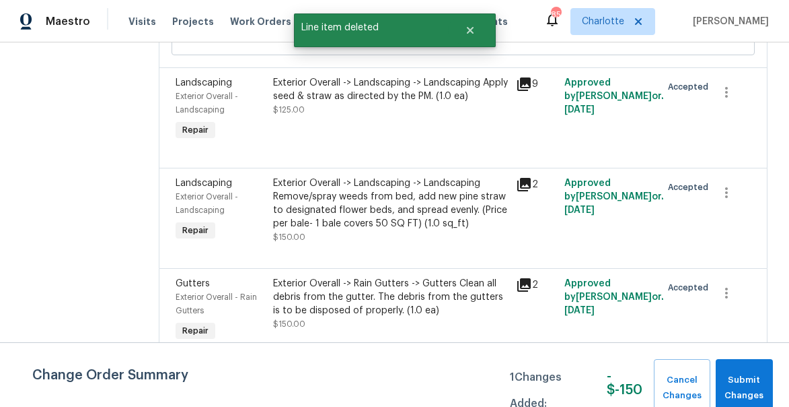
scroll to position [0, 0]
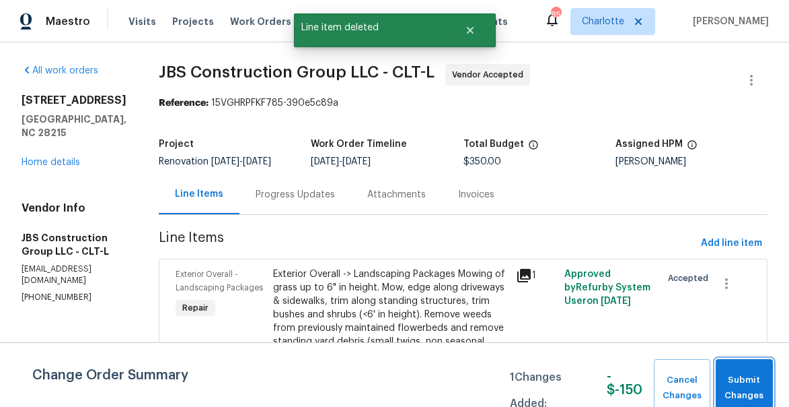
click at [729, 382] on span "Submit Changes" at bounding box center [745, 387] width 44 height 31
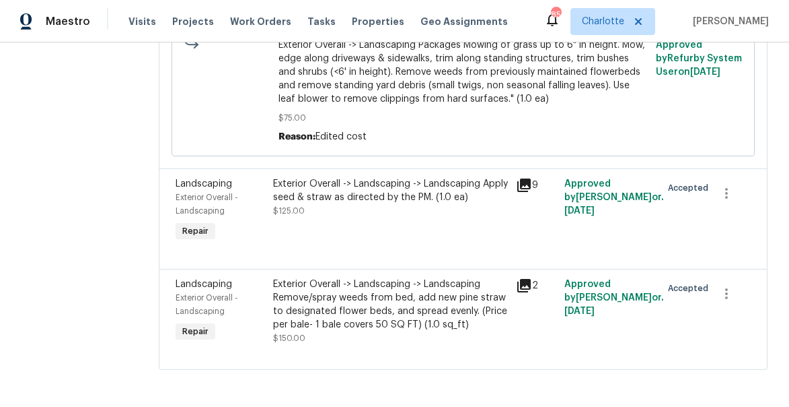
scroll to position [371, 0]
click at [531, 191] on icon at bounding box center [524, 184] width 13 height 13
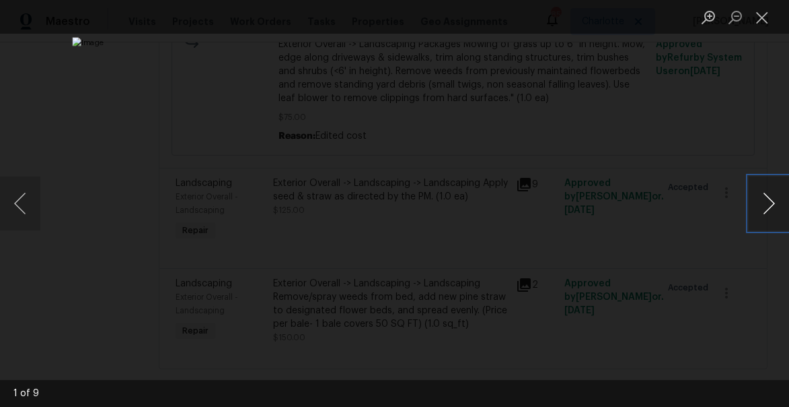
click at [766, 201] on button "Next image" at bounding box center [769, 203] width 40 height 54
click at [758, 23] on button "Close lightbox" at bounding box center [762, 17] width 27 height 24
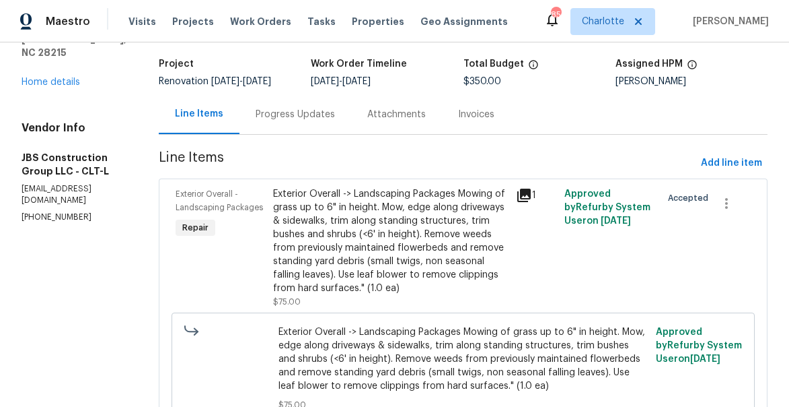
scroll to position [66, 0]
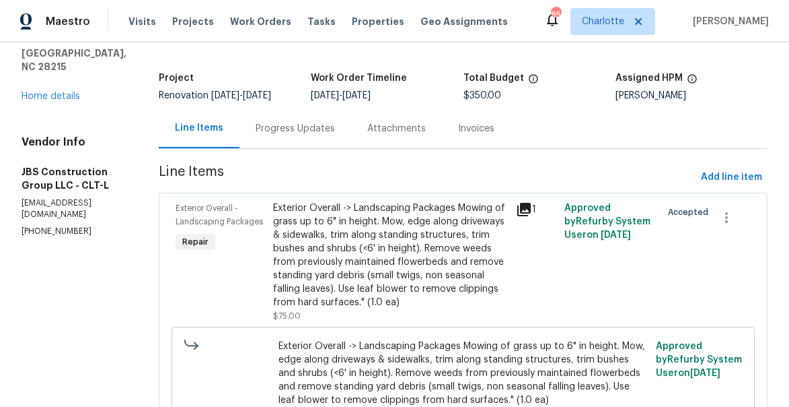
click at [330, 135] on div "Progress Updates" at bounding box center [295, 128] width 79 height 13
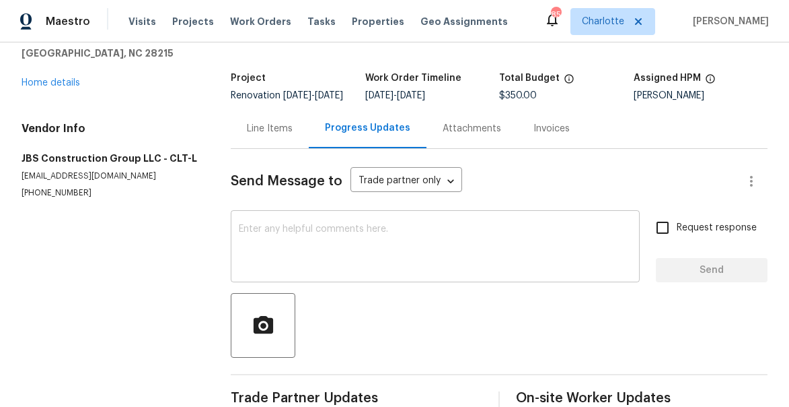
scroll to position [221, 0]
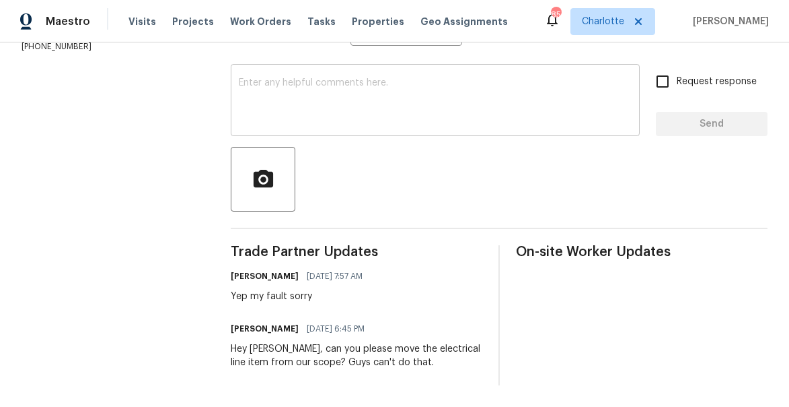
click at [340, 106] on textarea at bounding box center [435, 101] width 393 height 47
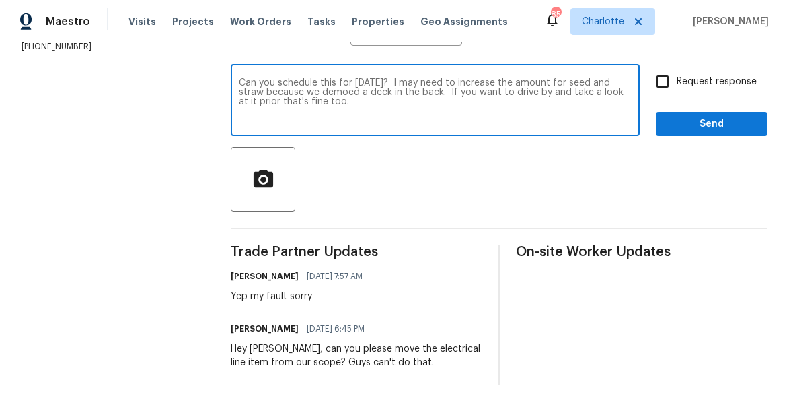
type textarea "Can you schedule this for Monday? I may need to increase the amount for seed an…"
click at [669, 85] on input "Request response" at bounding box center [663, 81] width 28 height 28
checkbox input "true"
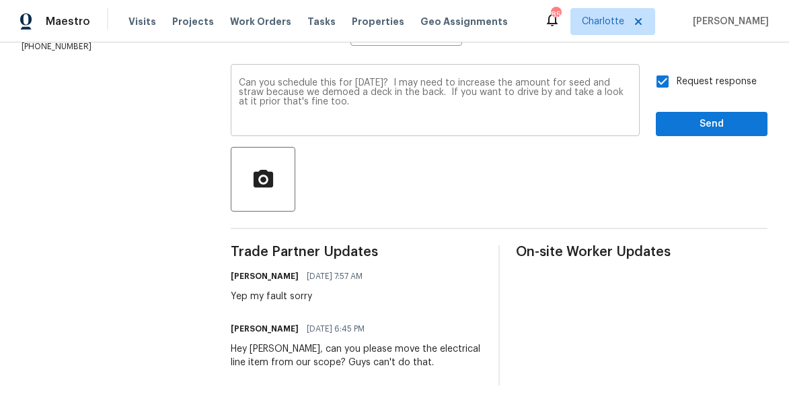
click at [456, 93] on textarea "Can you schedule this for Monday? I may need to increase the amount for seed an…" at bounding box center [435, 101] width 393 height 47
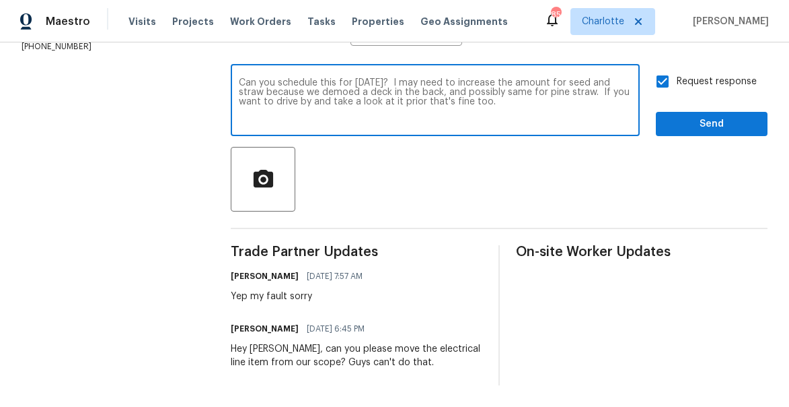
type textarea "Can you schedule this for Monday? I may need to increase the amount for seed an…"
click at [726, 131] on span "Send" at bounding box center [712, 124] width 90 height 17
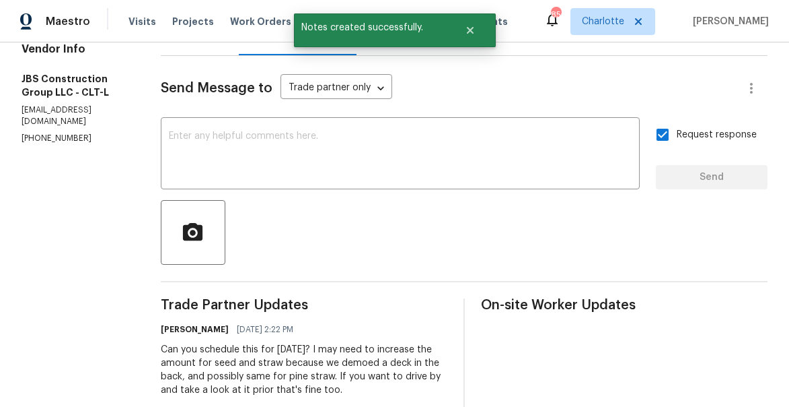
scroll to position [46, 0]
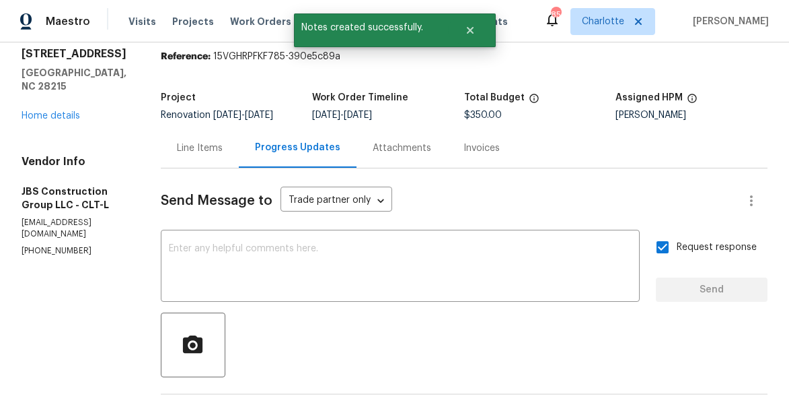
click at [53, 106] on div "5312 Great Wagon Rd Charlotte, NC 28215 Home details" at bounding box center [75, 84] width 107 height 75
click at [52, 111] on link "Home details" at bounding box center [51, 115] width 59 height 9
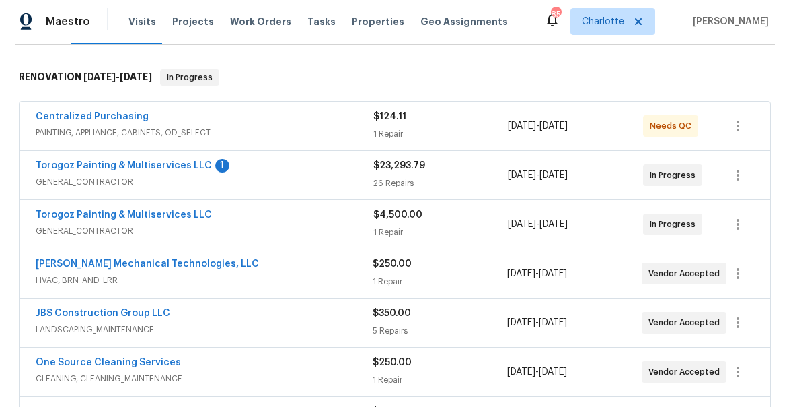
scroll to position [213, 0]
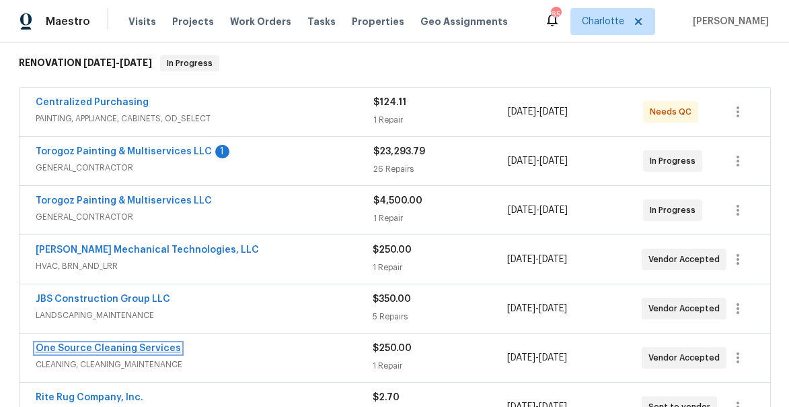
click at [118, 347] on link "One Source Cleaning Services" at bounding box center [108, 347] width 145 height 9
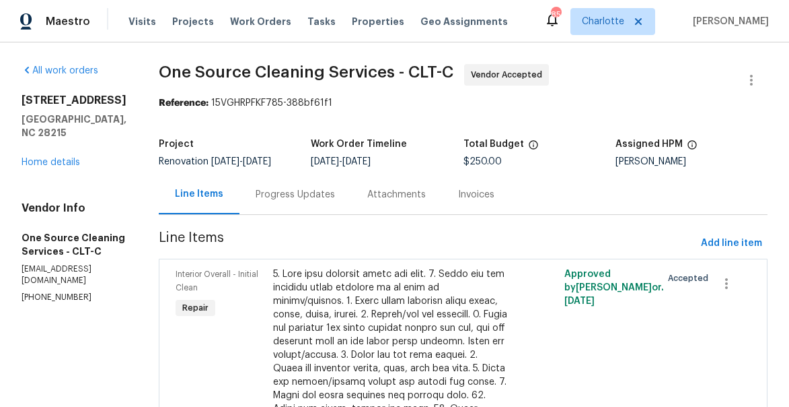
click at [285, 193] on div "Progress Updates" at bounding box center [295, 194] width 79 height 13
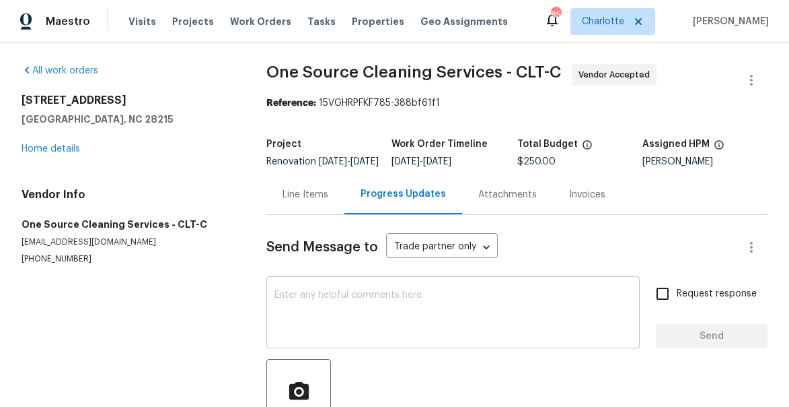
click at [414, 313] on textarea at bounding box center [453, 313] width 357 height 47
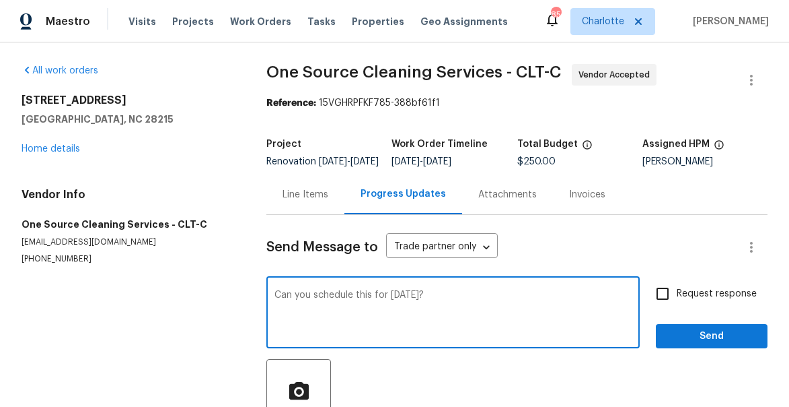
type textarea "Can you schedule this for Monday?"
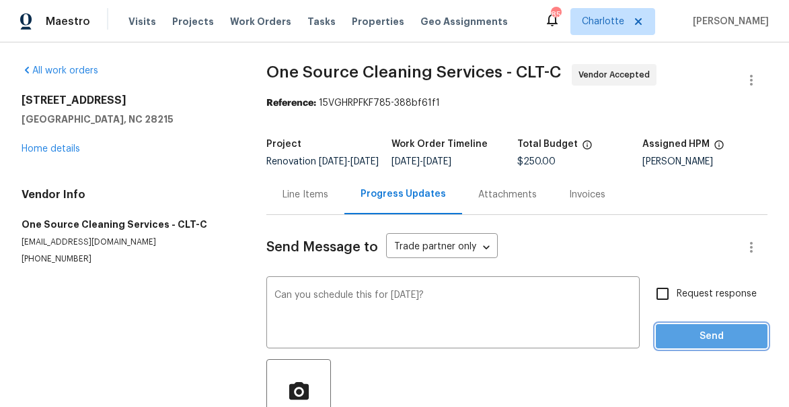
click at [711, 339] on span "Send" at bounding box center [712, 336] width 90 height 17
